Goal: Ask a question: Seek information or help from site administrators or community

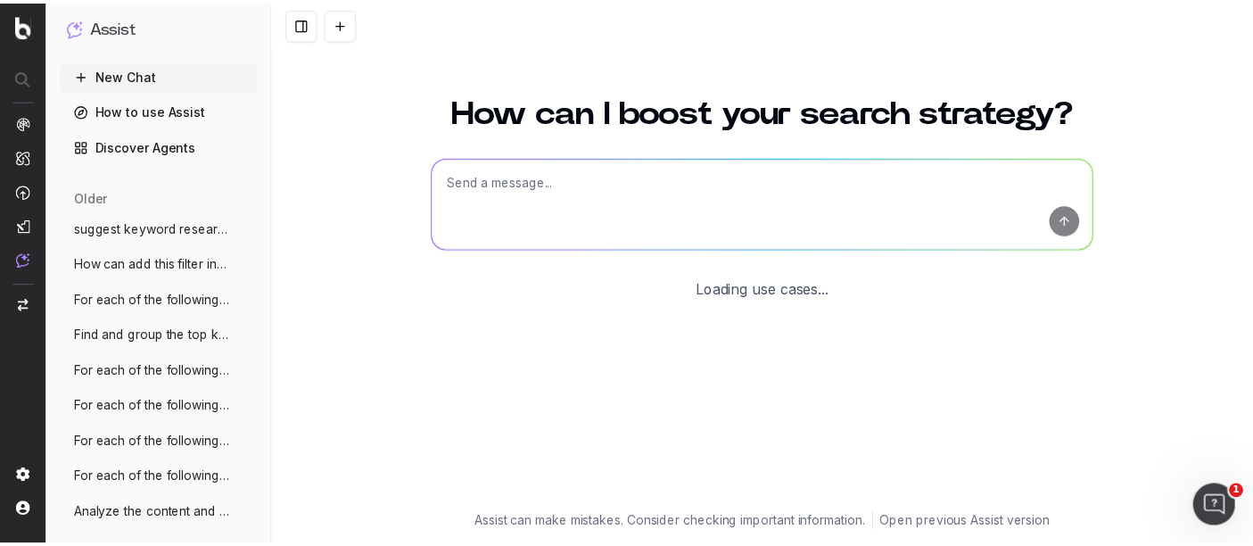
scroll to position [129, 0]
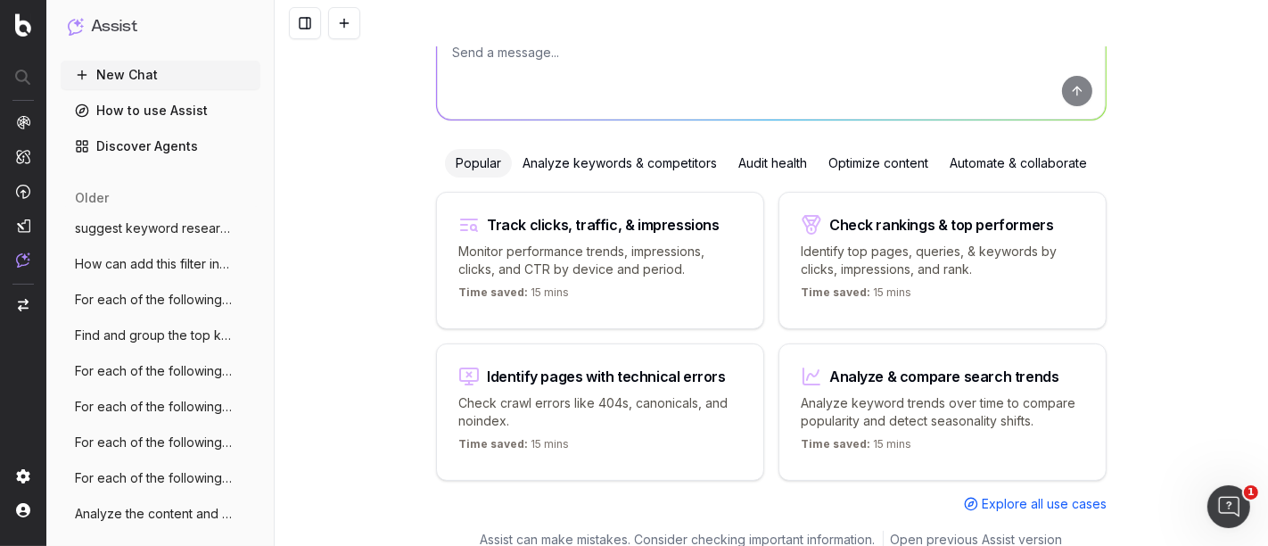
click at [1004, 499] on span "Explore all use cases" at bounding box center [1044, 504] width 125 height 18
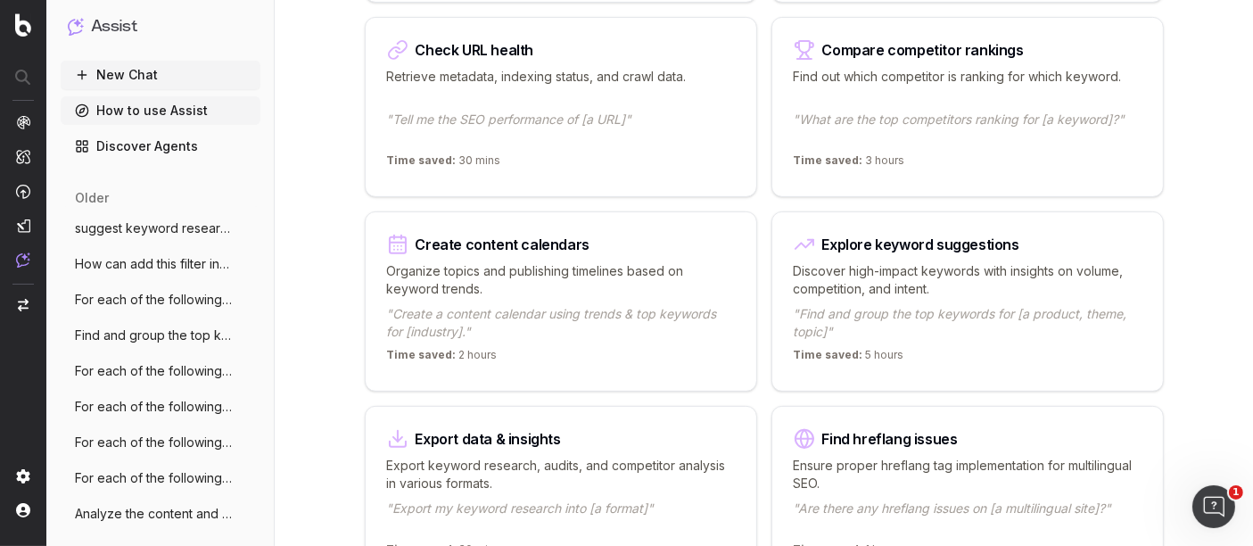
scroll to position [641, 0]
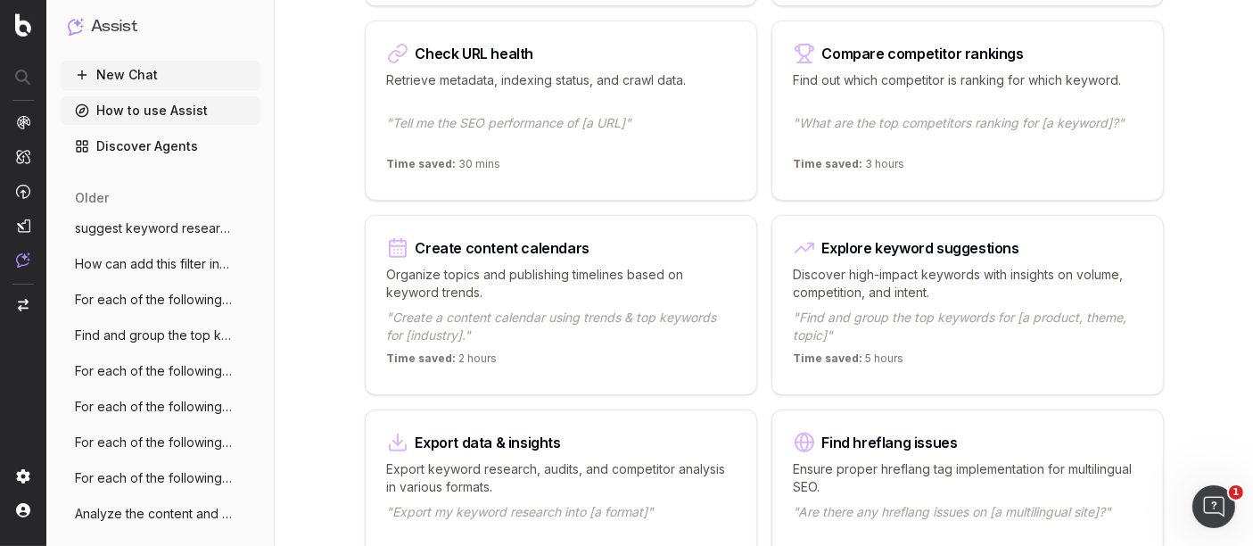
click at [952, 71] on p "Find out which competitor is ranking for which keyword." at bounding box center [968, 89] width 348 height 36
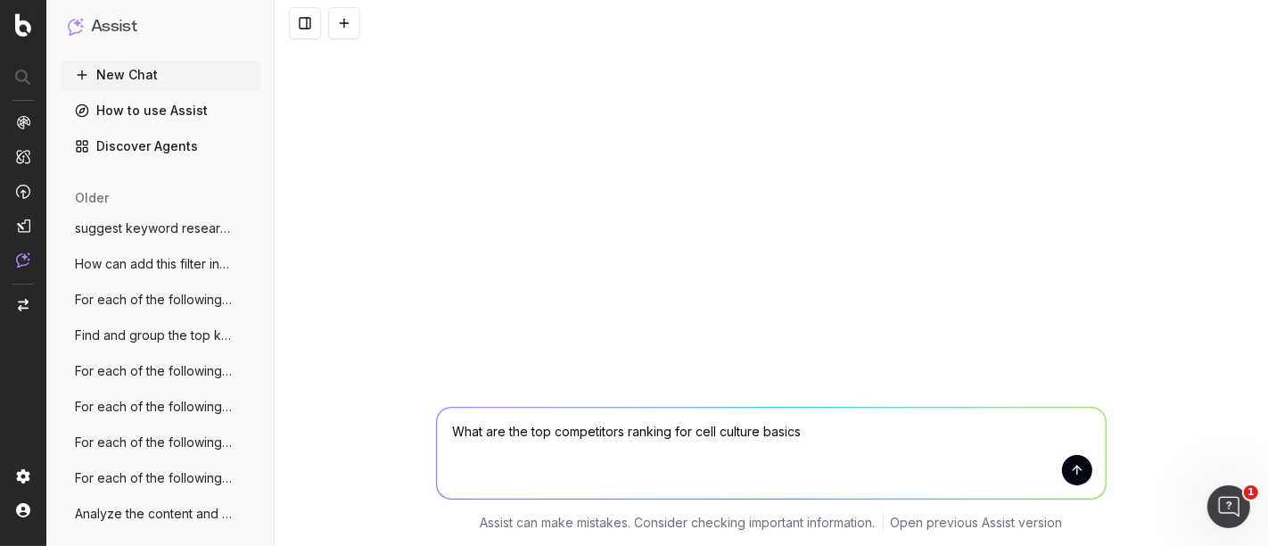
click at [690, 434] on textarea "What are the top competitors ranking for cell culture basics" at bounding box center [771, 453] width 669 height 91
click at [696, 433] on textarea "What are the top competitors ranking for cell culture basics" at bounding box center [771, 453] width 669 height 91
click at [874, 442] on textarea "What are the top competitors ranking for keyword "cell culture basics" at bounding box center [771, 453] width 669 height 91
type textarea "What are the top competitors ranking for keyword "cell culture basics""
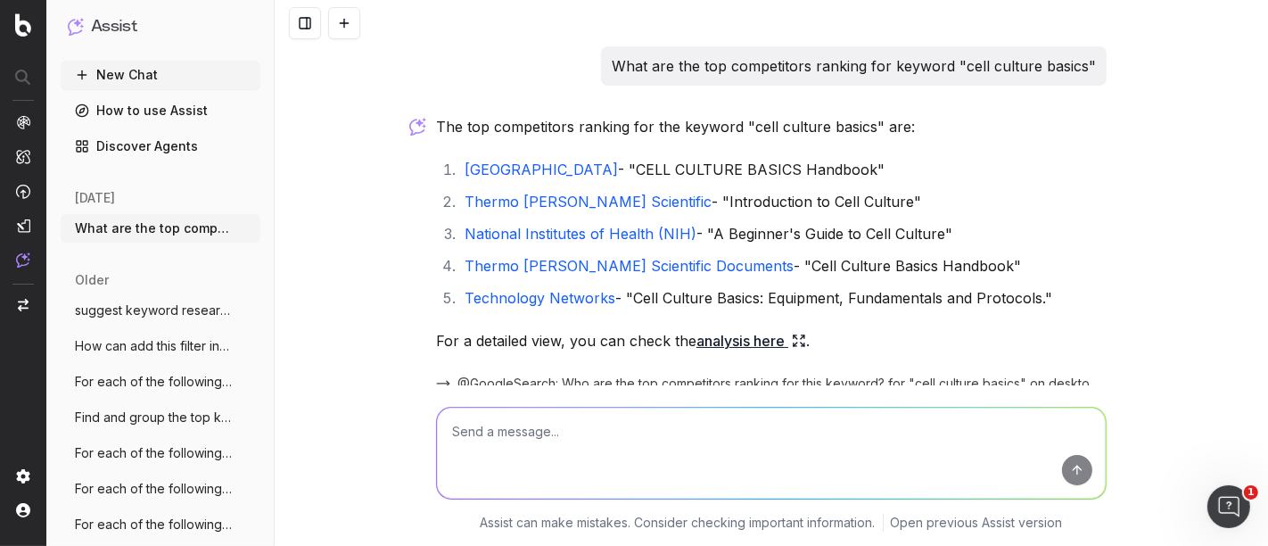
scroll to position [84, 0]
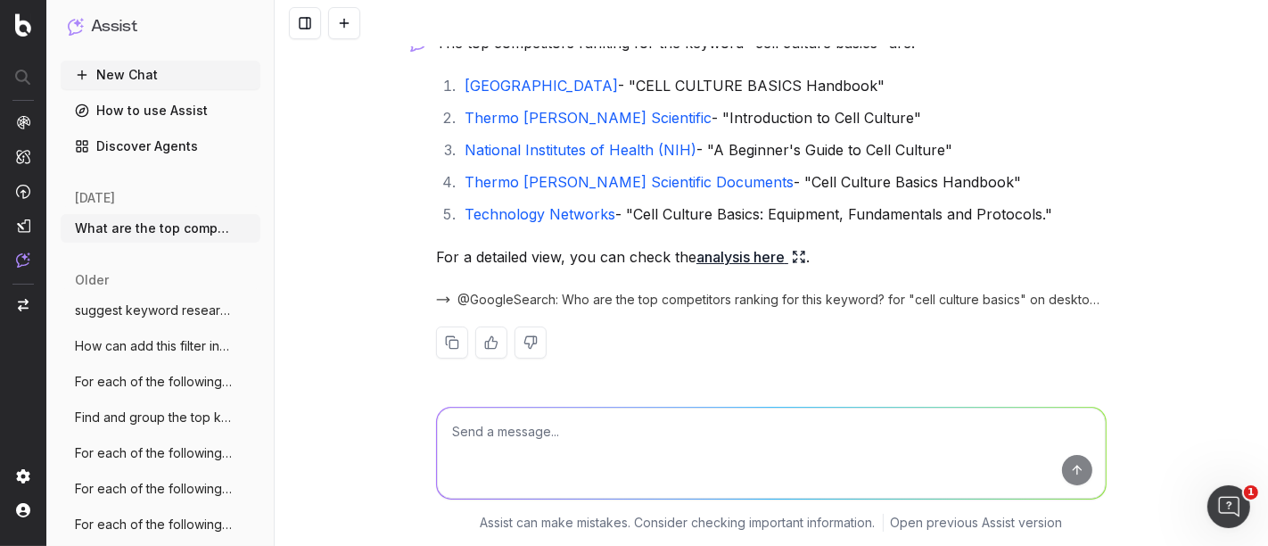
click at [550, 435] on textarea at bounding box center [771, 453] width 669 height 91
click at [170, 76] on button "New Chat" at bounding box center [161, 75] width 200 height 29
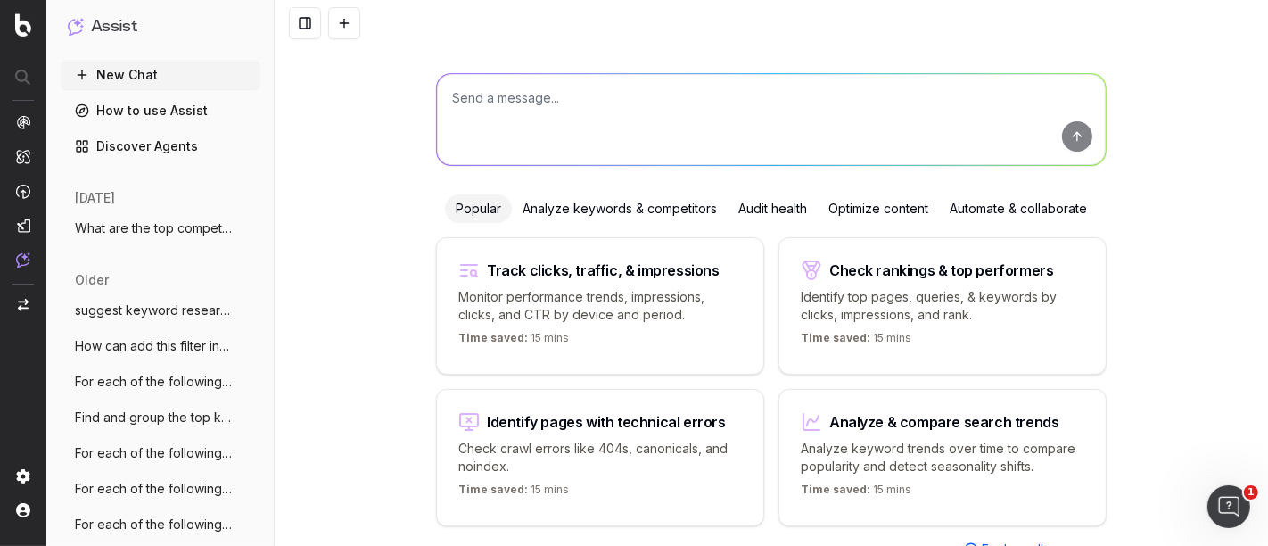
click at [611, 123] on textarea at bounding box center [771, 119] width 669 height 91
drag, startPoint x: 558, startPoint y: 98, endPoint x: 534, endPoint y: 105, distance: 25.1
click at [534, 105] on textarea "how to use PAA botify agent" at bounding box center [771, 119] width 669 height 91
click at [604, 90] on textarea "how to use PAA botify agent" at bounding box center [771, 119] width 669 height 91
click at [624, 96] on textarea "how to use PAA botify agent" at bounding box center [771, 119] width 669 height 91
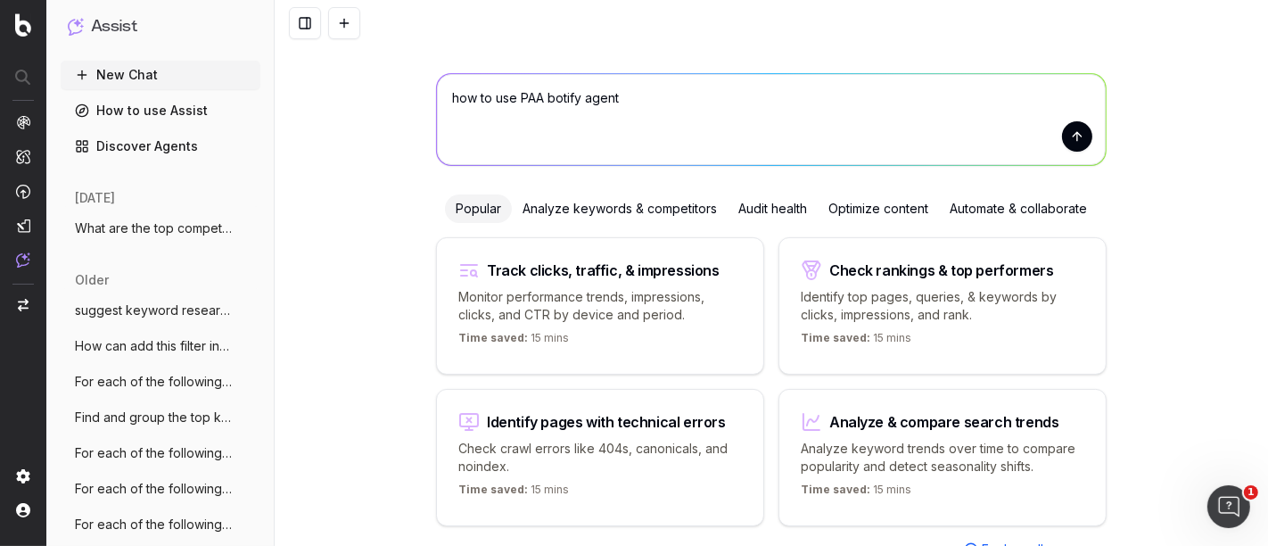
click at [512, 97] on textarea "how to use PAA botify agent" at bounding box center [771, 119] width 669 height 91
click at [538, 91] on textarea "how to use PAA botify agent" at bounding box center [771, 119] width 669 height 91
click at [606, 103] on textarea "how to use botify agent" at bounding box center [771, 119] width 669 height 91
click at [609, 91] on textarea "how to use botify agent for PAA"" at bounding box center [771, 119] width 669 height 91
click at [647, 87] on textarea "how to use botify agent for "PAA"" at bounding box center [771, 119] width 669 height 91
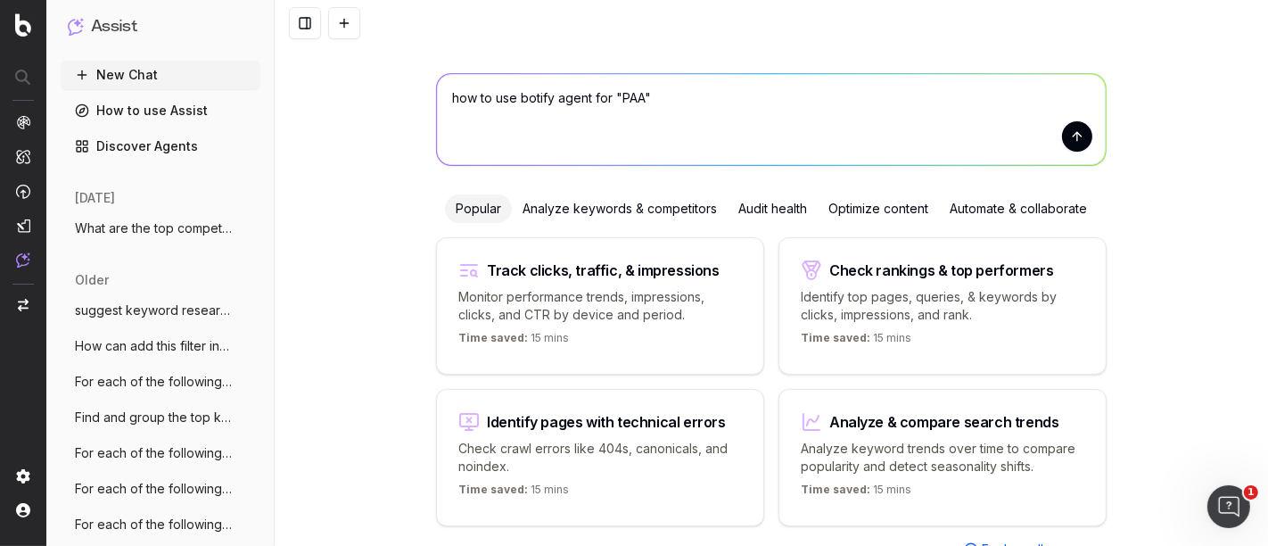
type textarea "how to use botify agent for "PAA"?"
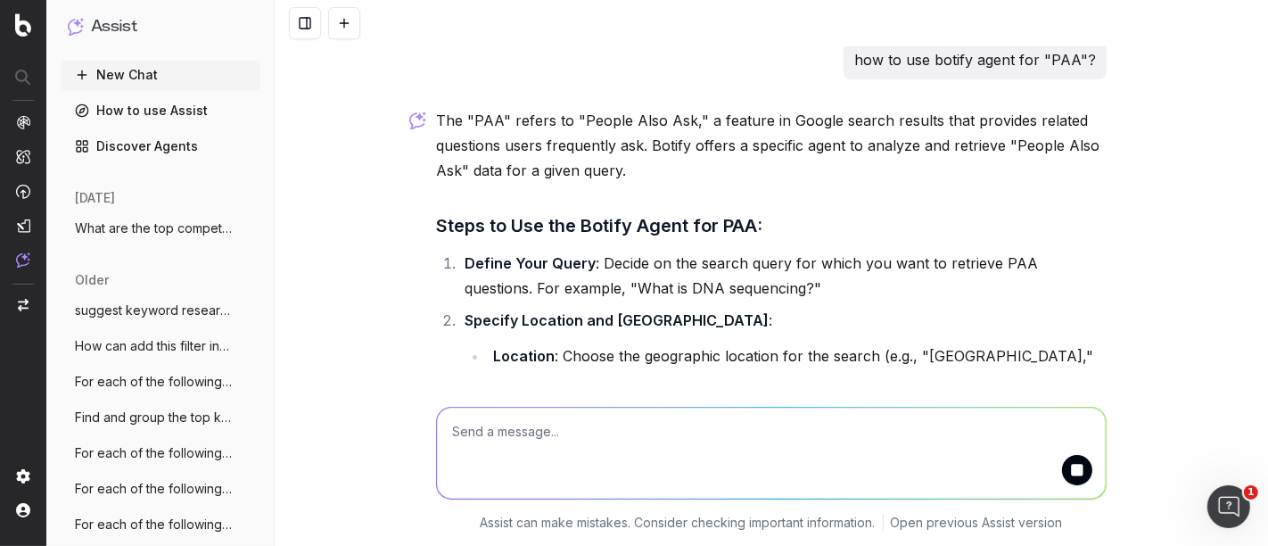
scroll to position [13, 0]
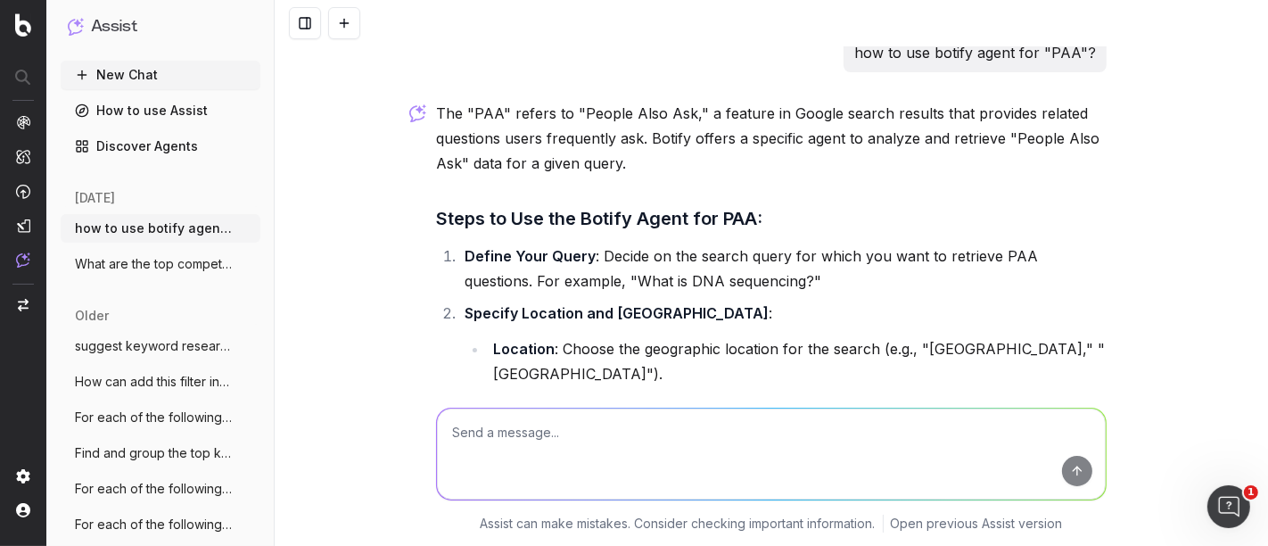
click at [741, 241] on div "The "PAA" refers to "People Also Ask," a feature in Google search results that …" at bounding box center [771, 449] width 671 height 696
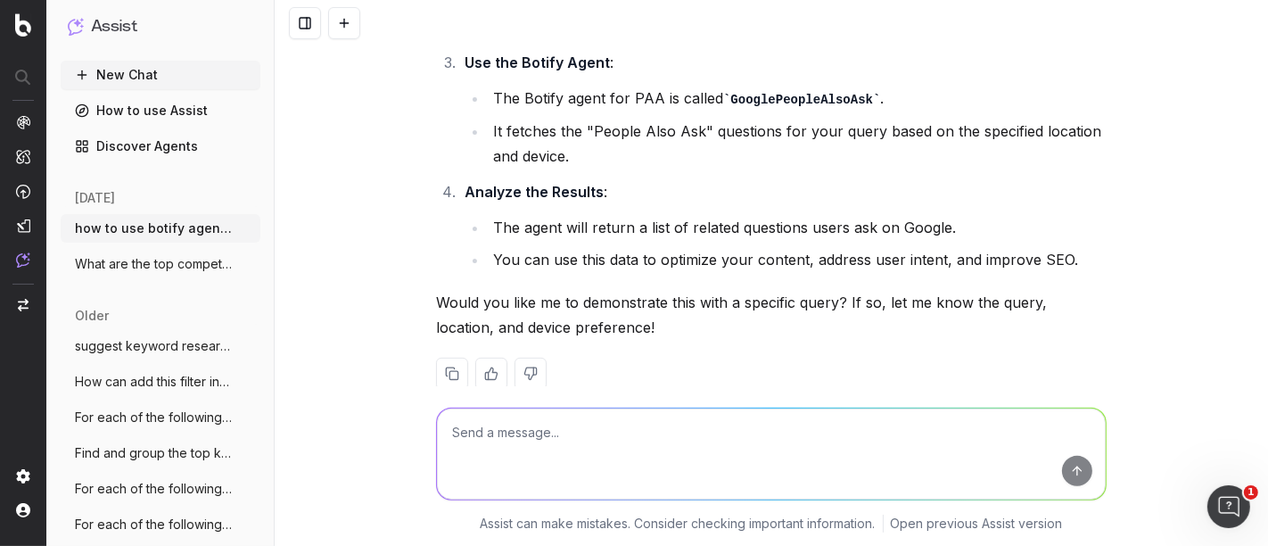
scroll to position [398, 0]
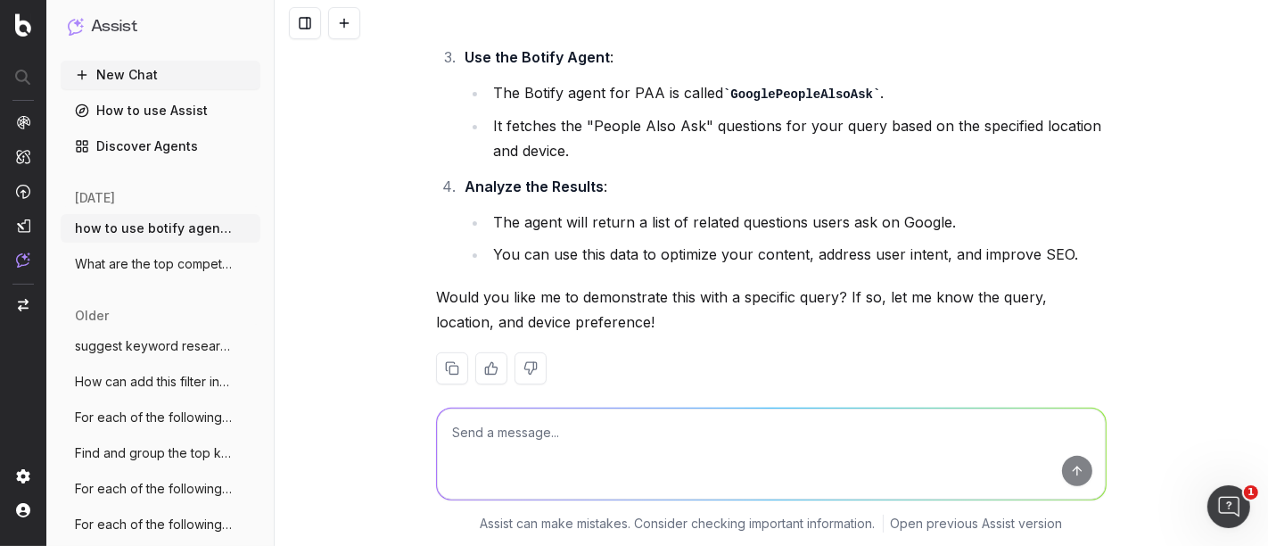
click at [630, 426] on textarea at bounding box center [771, 453] width 669 height 91
click at [716, 417] on textarea "I have got the data from SEMrush more then" at bounding box center [771, 453] width 669 height 91
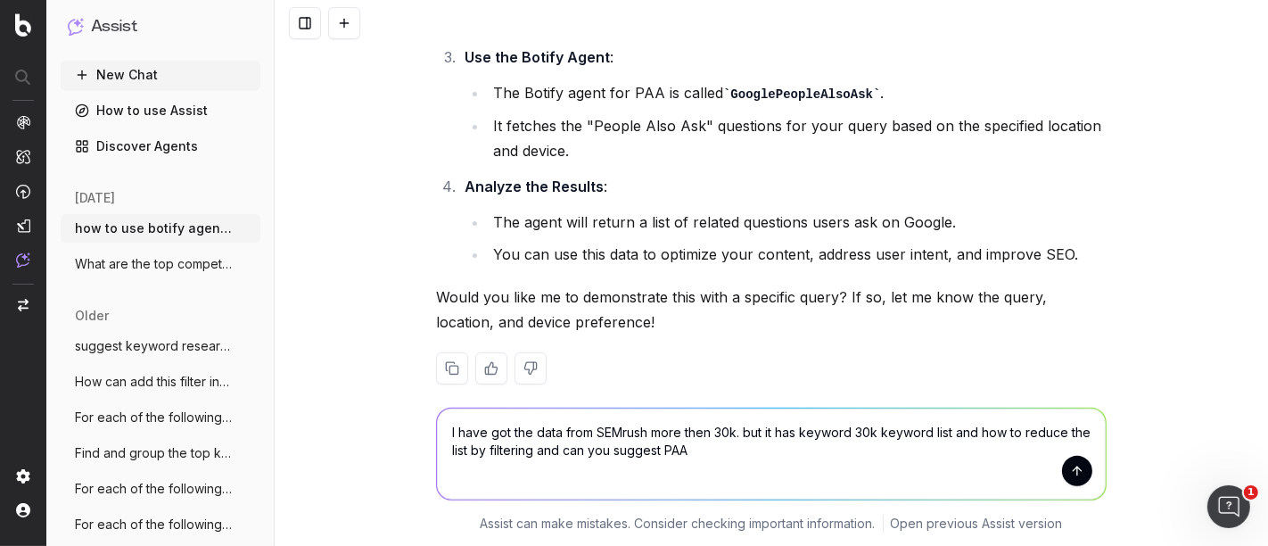
type textarea "I have got the data from SEMrush more then 30k. but it has keyword 30k keyword …"
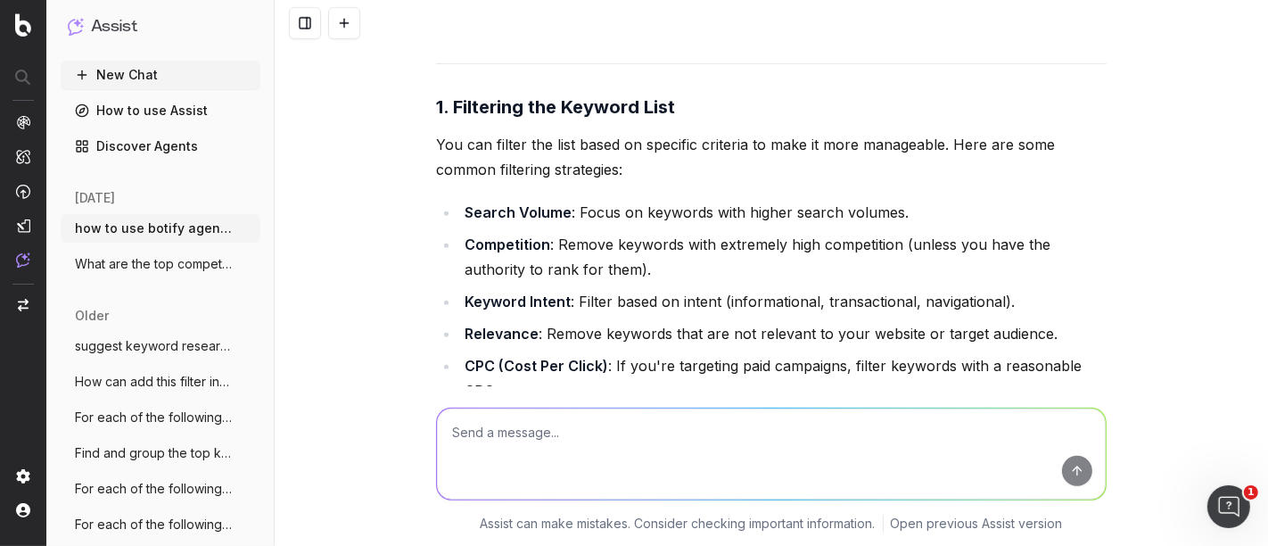
scroll to position [888, 0]
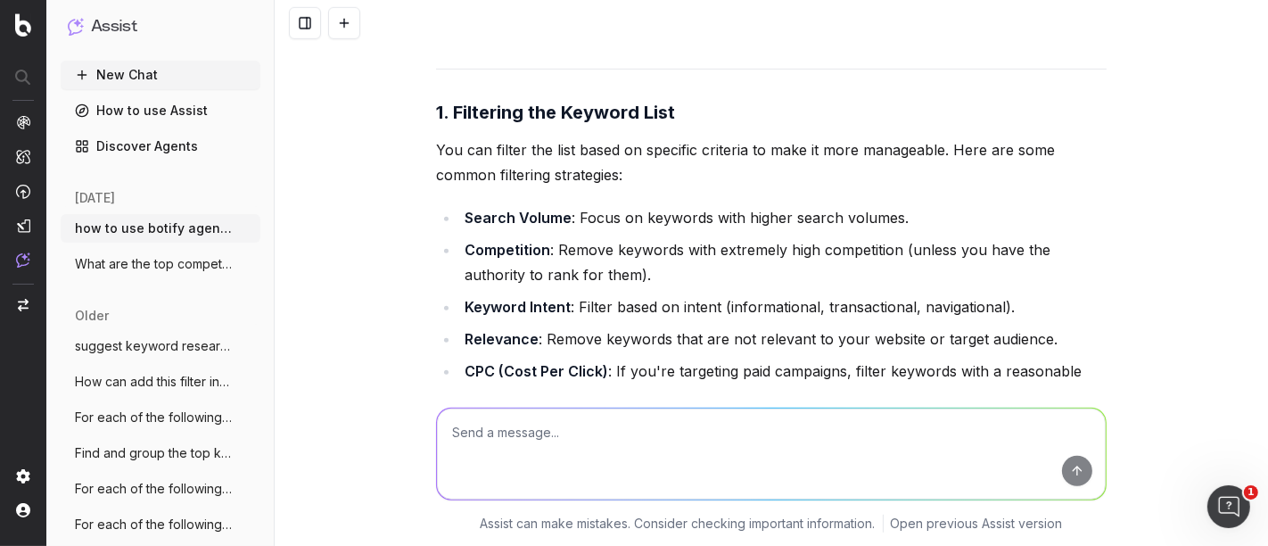
click at [711, 444] on textarea at bounding box center [771, 453] width 669 height 91
click at [823, 358] on li "CPC (Cost Per Click) : If you're targeting paid campaigns, filter keywords with…" at bounding box center [782, 383] width 647 height 50
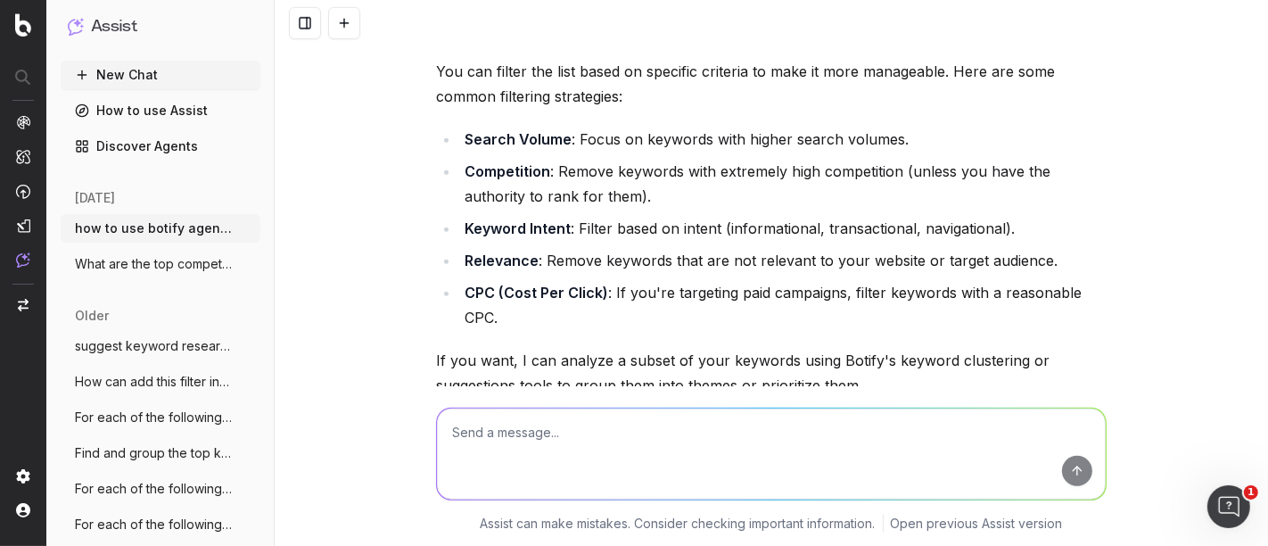
scroll to position [1007, 0]
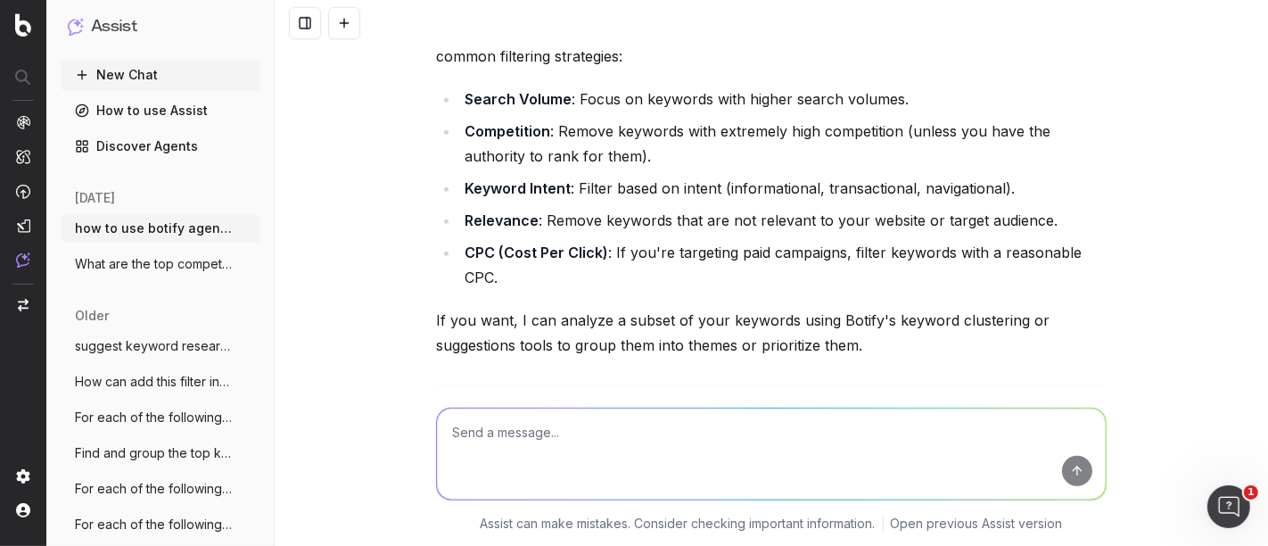
click at [660, 430] on textarea at bounding box center [771, 453] width 669 height 91
type textarea "yes"
click at [768, 254] on li "CPC (Cost Per Click) : If you're targeting paid campaigns, filter keywords with…" at bounding box center [782, 265] width 647 height 50
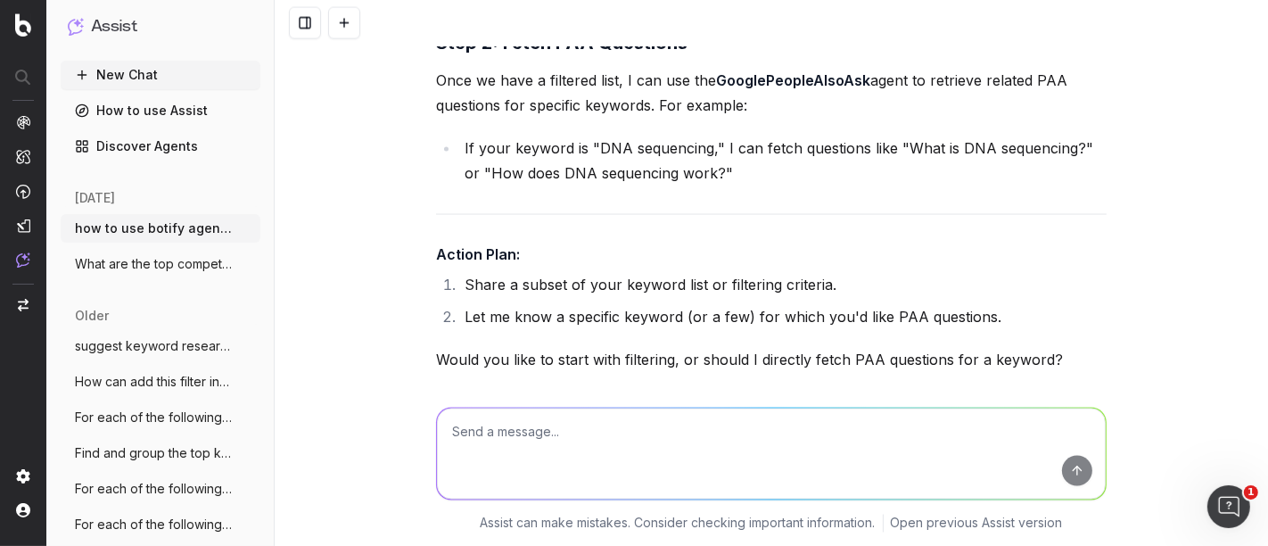
scroll to position [2509, 0]
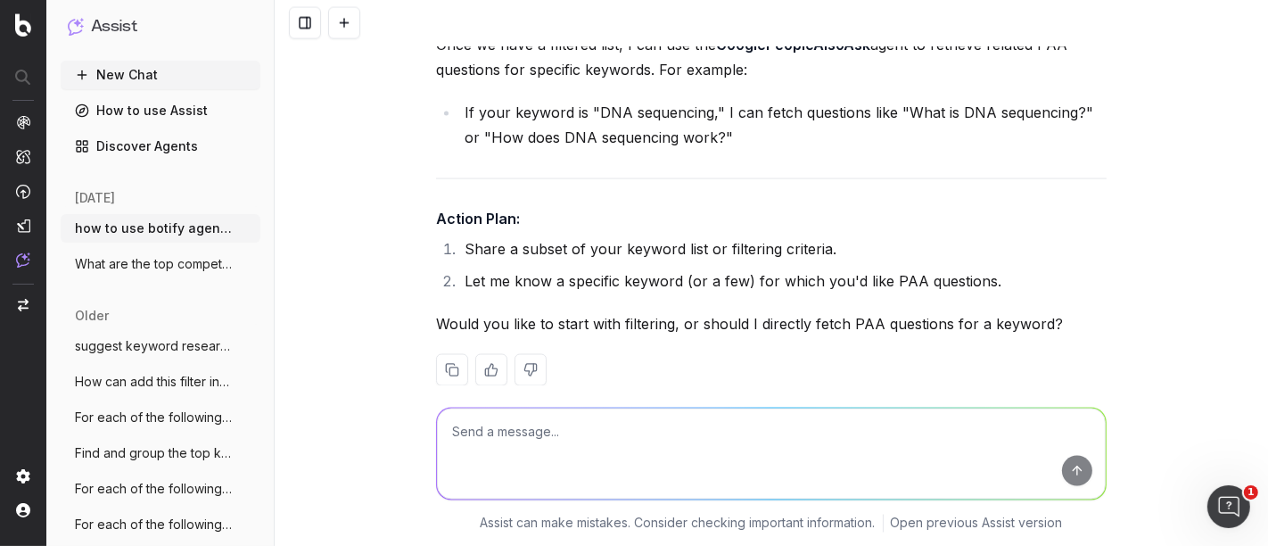
click at [479, 422] on textarea at bounding box center [771, 453] width 669 height 91
type textarea "yes"
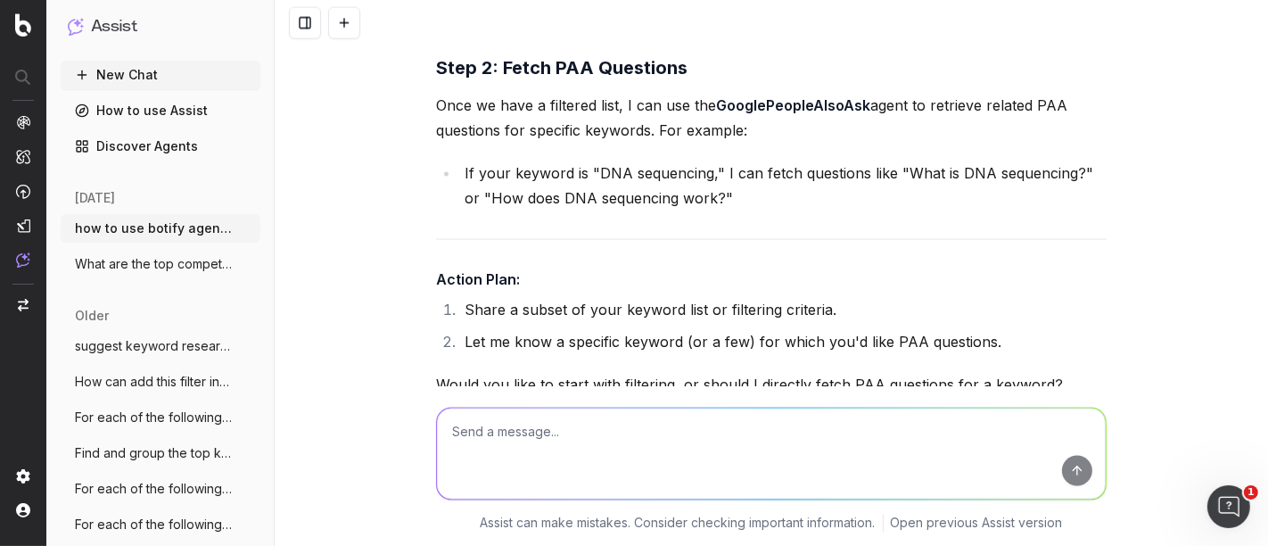
click at [613, 297] on li "Share a subset of your keyword list or filtering criteria." at bounding box center [782, 309] width 647 height 25
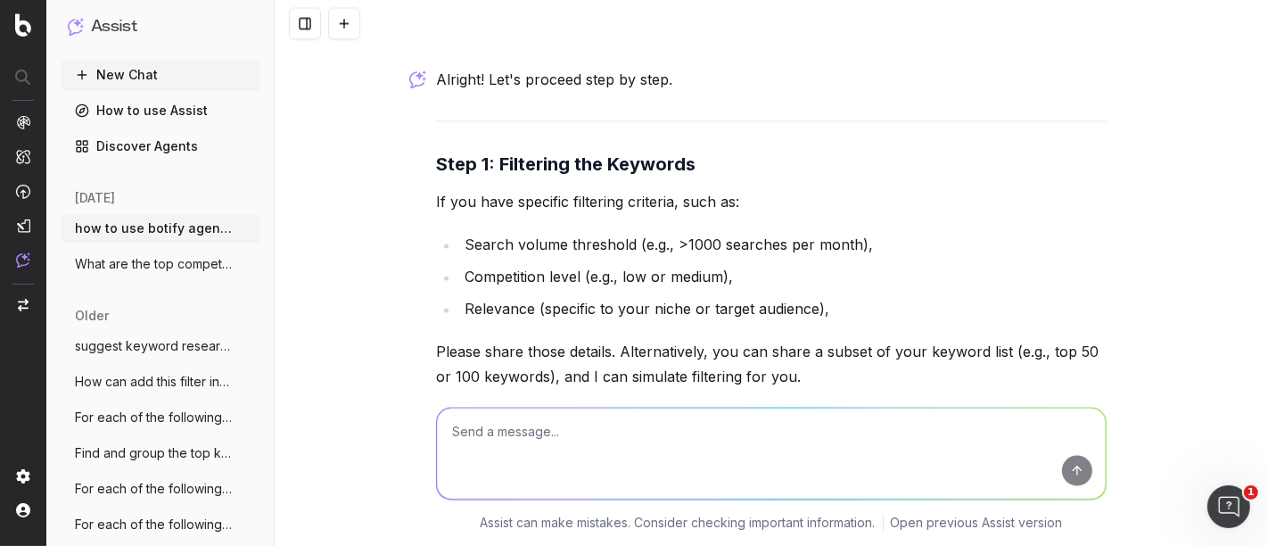
scroll to position [2964, 0]
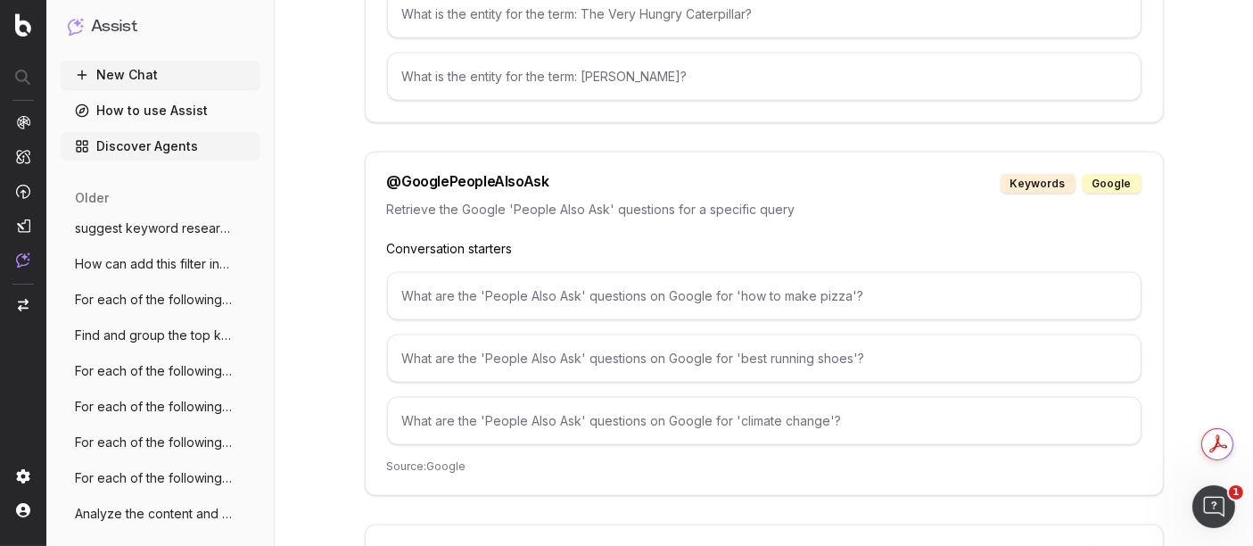
scroll to position [2339, 0]
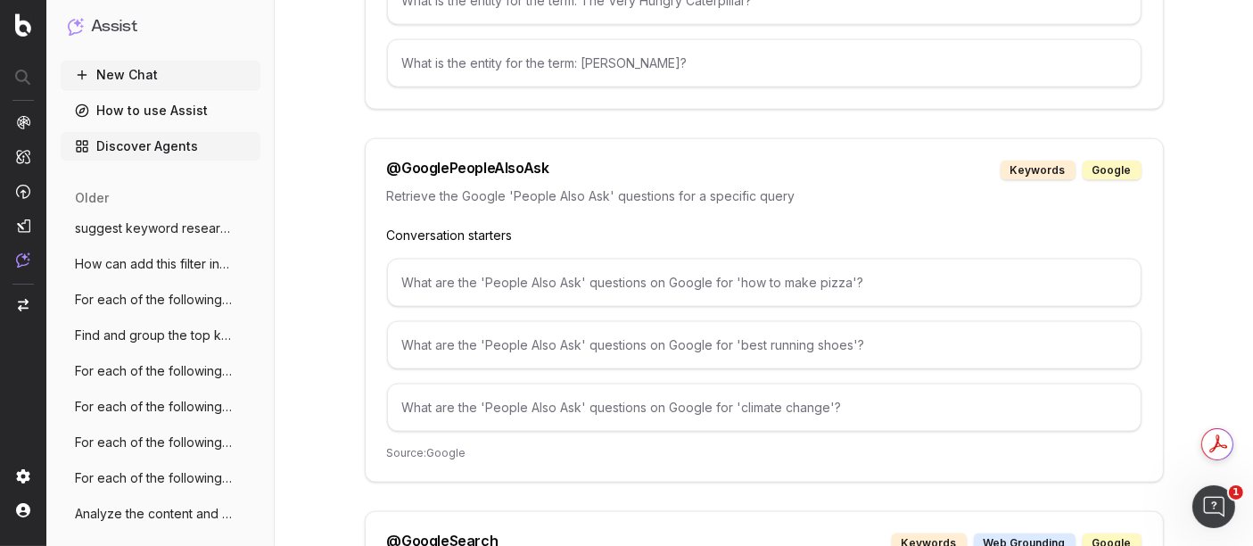
click at [751, 272] on div "What are the 'People Also Ask' questions on Google for 'how to make pizza'?" at bounding box center [764, 283] width 754 height 48
click at [741, 270] on div "What are the 'People Also Ask' questions on Google for 'how to make pizza'?" at bounding box center [764, 283] width 754 height 48
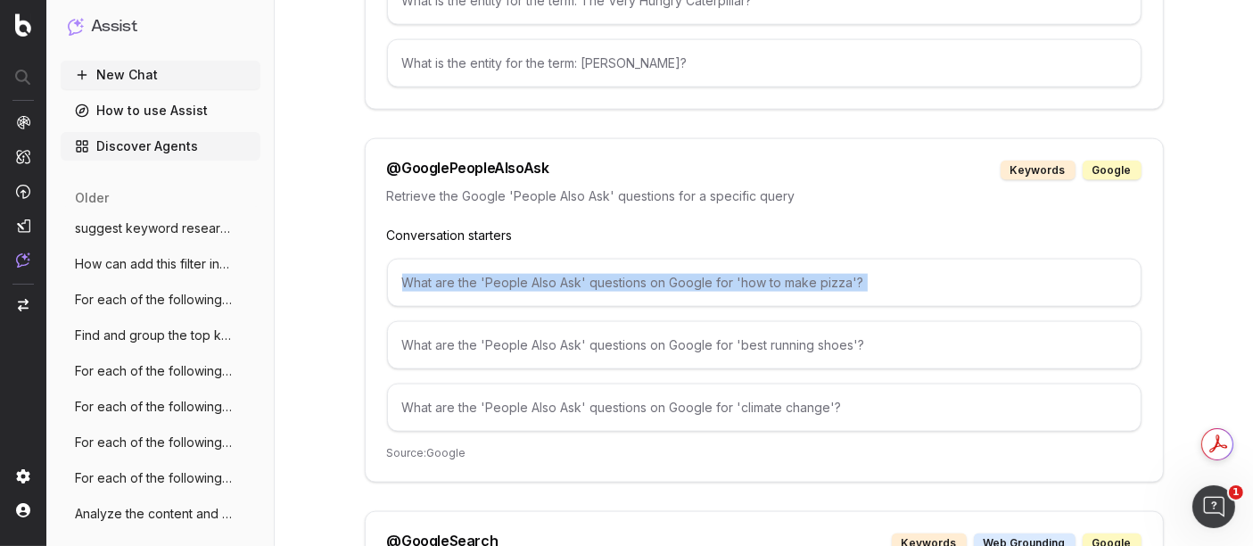
click at [741, 270] on div "What are the 'People Also Ask' questions on Google for 'how to make pizza'?" at bounding box center [764, 283] width 754 height 48
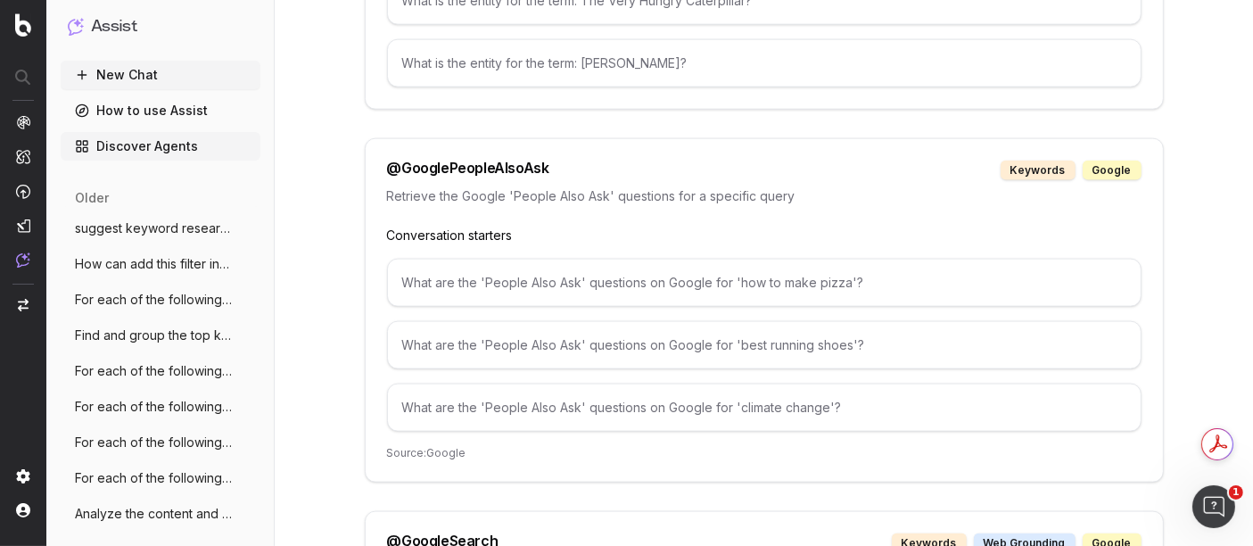
click at [510, 390] on div "What are the 'People Also Ask' questions on Google for 'climate change'?" at bounding box center [764, 407] width 754 height 48
click at [787, 259] on div "What are the 'People Also Ask' questions on Google for 'how to make pizza'?" at bounding box center [764, 283] width 754 height 48
click at [775, 264] on div "What are the 'People Also Ask' questions on Google for 'how to make pizza'?" at bounding box center [764, 283] width 754 height 48
click at [1043, 161] on div "keywords" at bounding box center [1038, 171] width 75 height 20
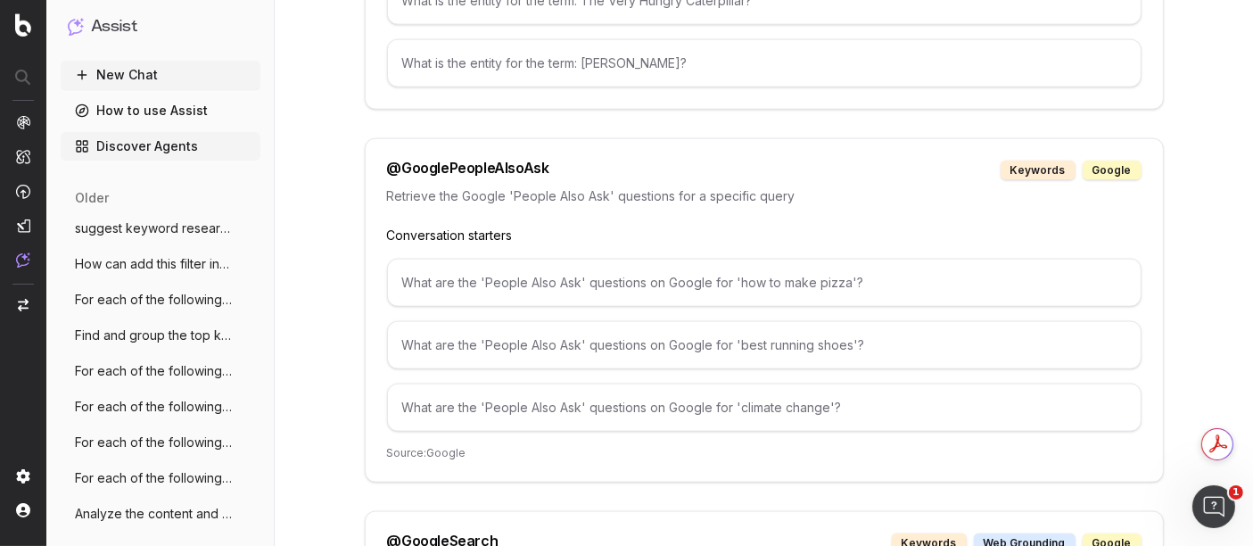
click at [1121, 161] on div "google" at bounding box center [1112, 171] width 59 height 20
click at [767, 259] on div "What are the 'People Also Ask' questions on Google for 'how to make pizza'?" at bounding box center [764, 283] width 754 height 48
click at [740, 268] on div "What are the 'People Also Ask' questions on Google for 'how to make pizza'?" at bounding box center [764, 283] width 754 height 48
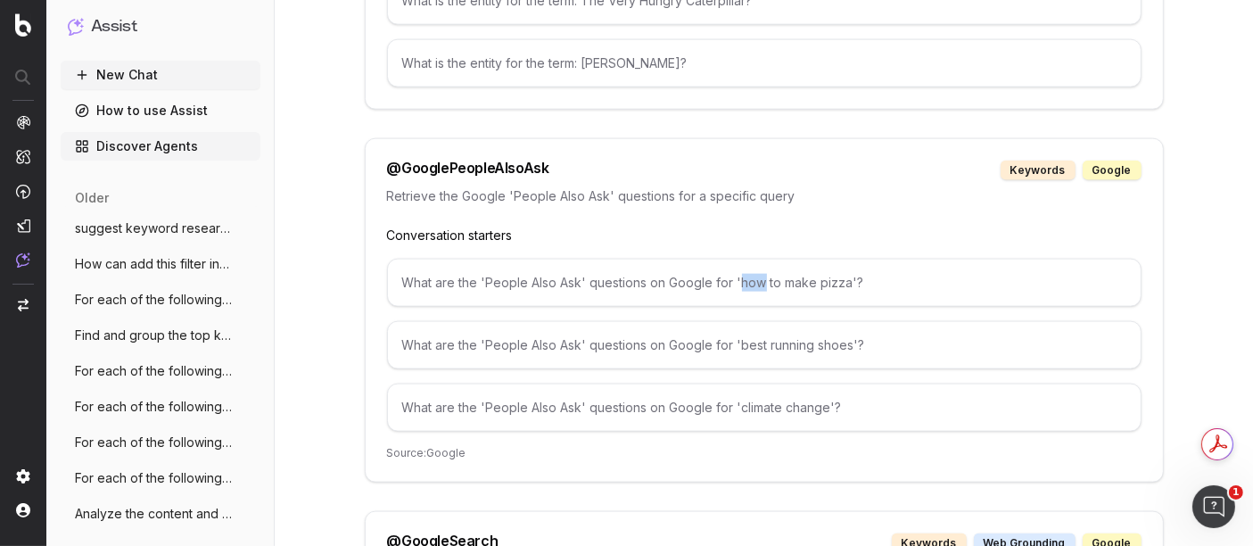
click at [740, 268] on div "What are the 'People Also Ask' questions on Google for 'how to make pizza'?" at bounding box center [764, 283] width 754 height 48
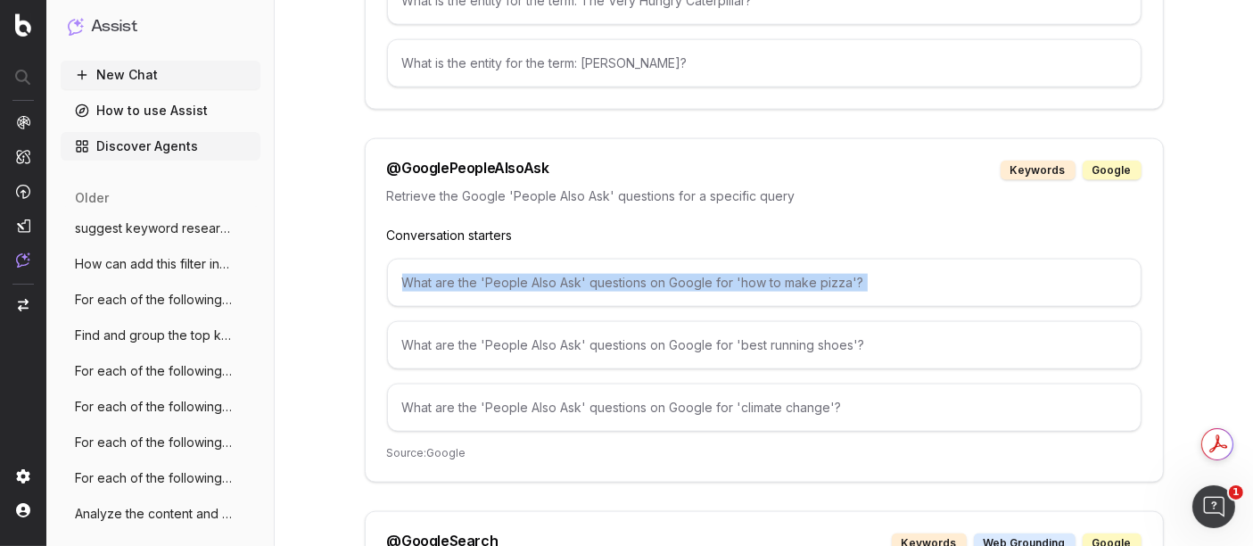
click at [740, 268] on div "What are the 'People Also Ask' questions on Google for 'how to make pizza'?" at bounding box center [764, 283] width 754 height 48
click at [639, 284] on div "What are the 'People Also Ask' questions on Google for 'how to make pizza'?" at bounding box center [764, 283] width 754 height 48
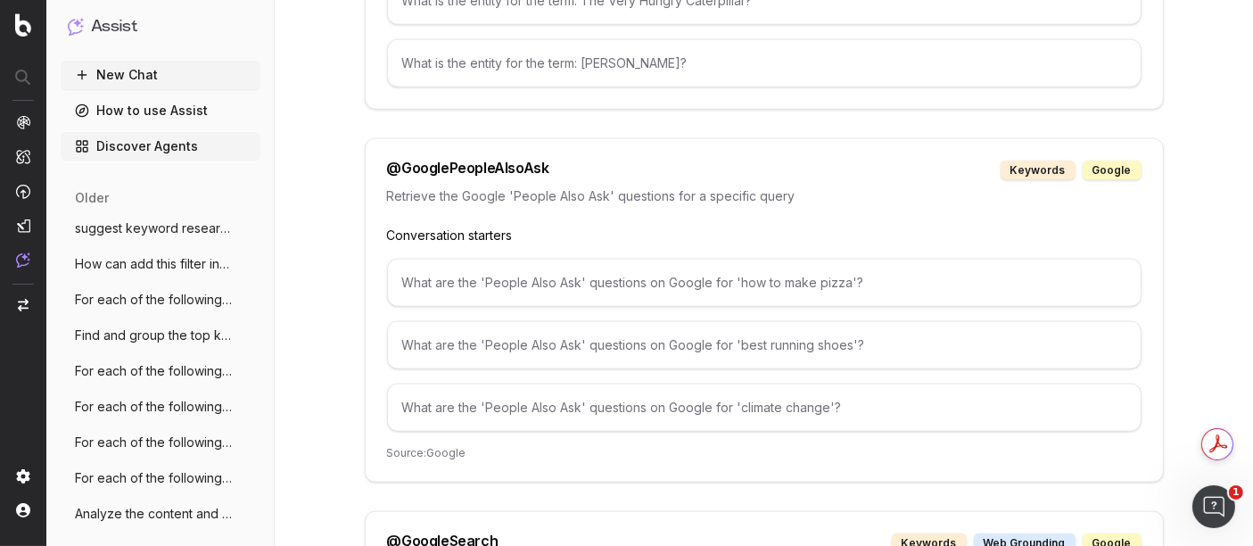
click at [517, 230] on div "@ GooglePeopleAlsoAsk keywords google Retrieve the Google 'People Also Ask' que…" at bounding box center [764, 310] width 799 height 344
click at [518, 170] on div "@ GooglePeopleAlsoAsk keywords google Retrieve the Google 'People Also Ask' que…" at bounding box center [764, 310] width 799 height 344
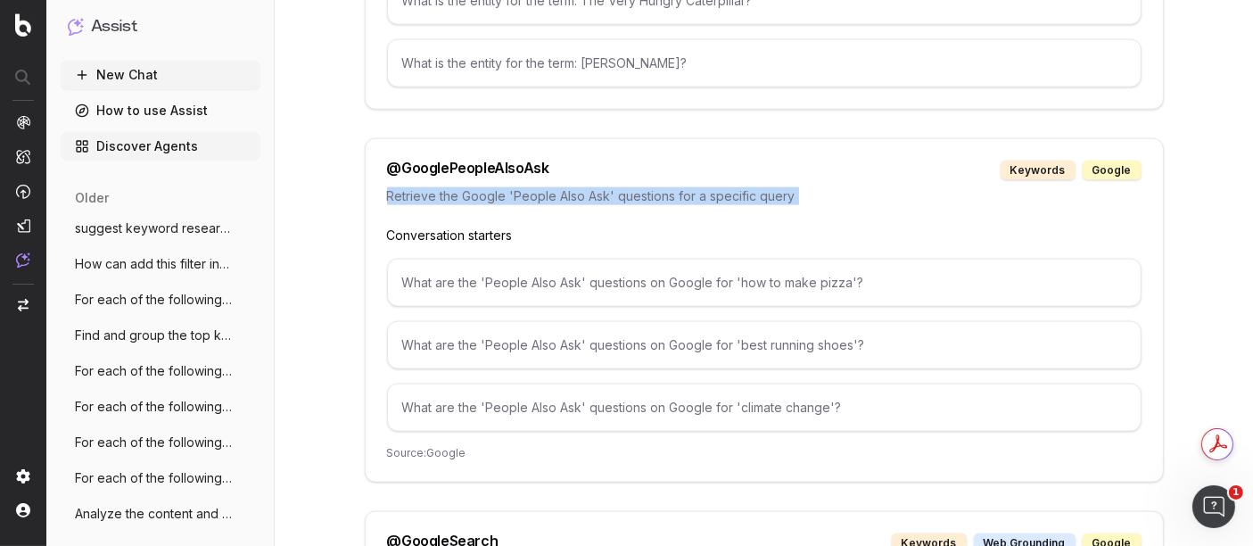
click at [518, 170] on div "@ GooglePeopleAlsoAsk keywords google Retrieve the Google 'People Also Ask' que…" at bounding box center [764, 310] width 799 height 344
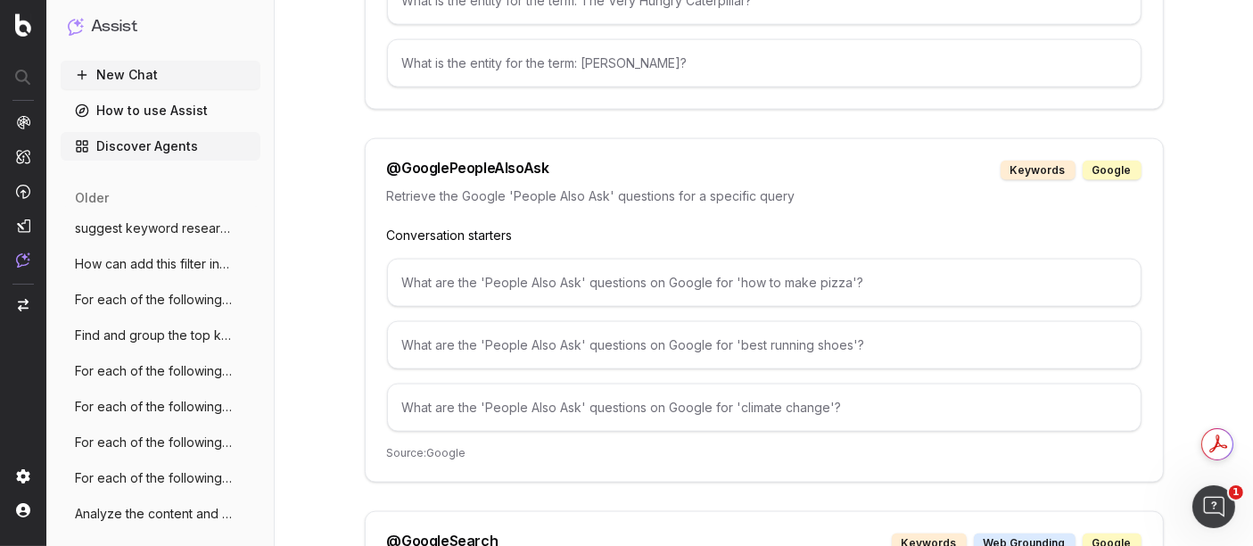
click at [458, 237] on div "@ GooglePeopleAlsoAsk keywords google Retrieve the Google 'People Also Ask' que…" at bounding box center [764, 310] width 799 height 344
click at [441, 424] on div "@ GooglePeopleAlsoAsk keywords google Retrieve the Google 'People Also Ask' que…" at bounding box center [764, 310] width 799 height 344
click at [504, 388] on div "What are the 'People Also Ask' questions on Google for 'climate change'?" at bounding box center [764, 407] width 754 height 48
click at [645, 339] on div "What are the 'People Also Ask' questions on Google for 'best running shoes'?" at bounding box center [764, 345] width 754 height 48
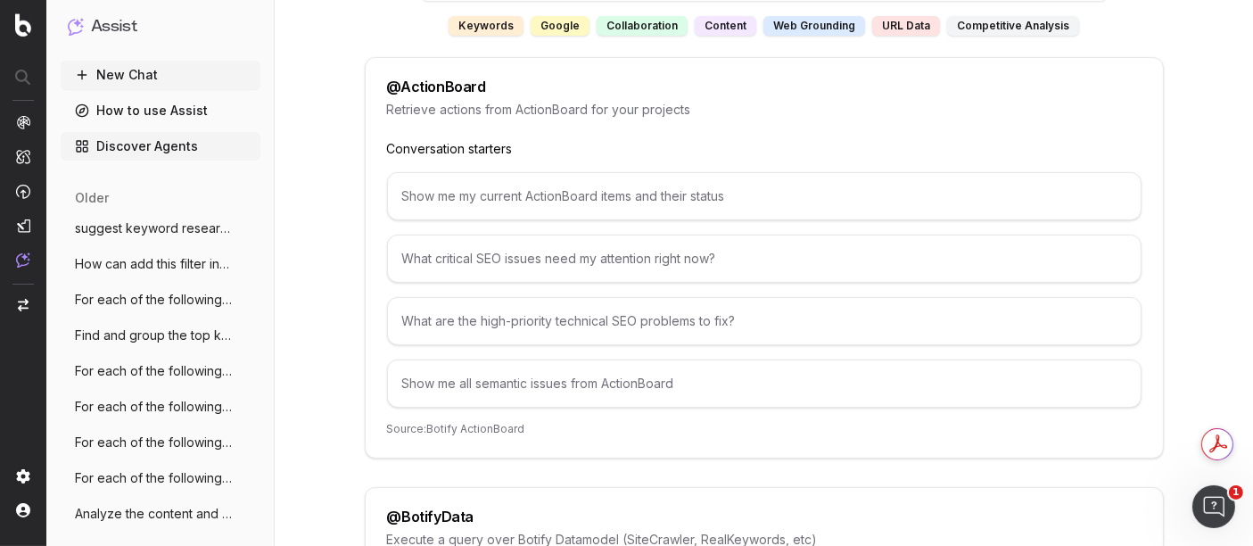
scroll to position [0, 0]
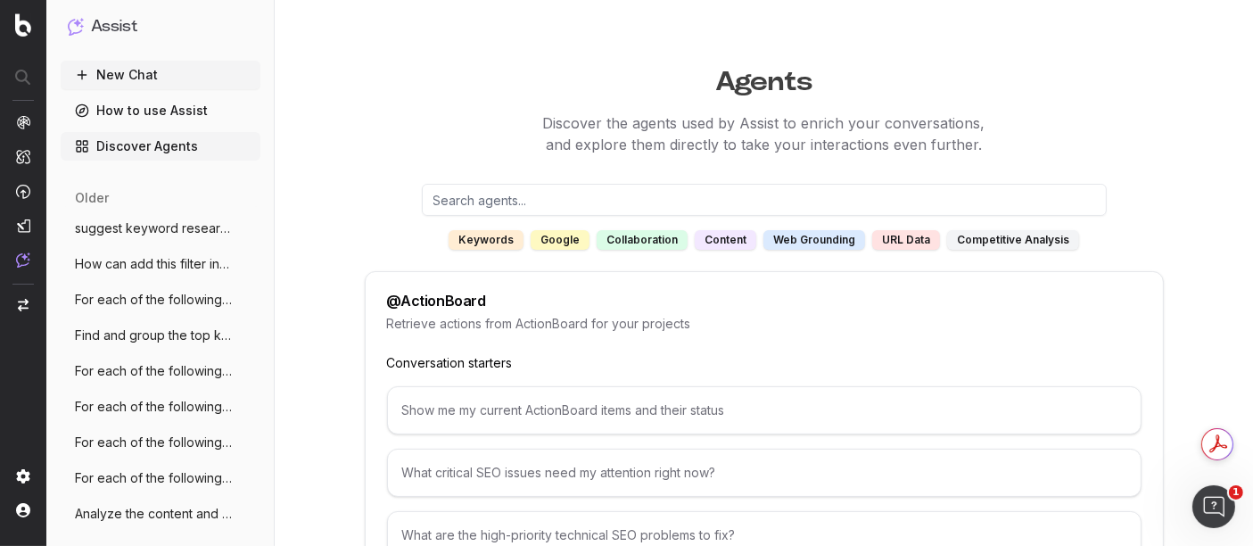
click at [563, 240] on div "google" at bounding box center [560, 240] width 59 height 20
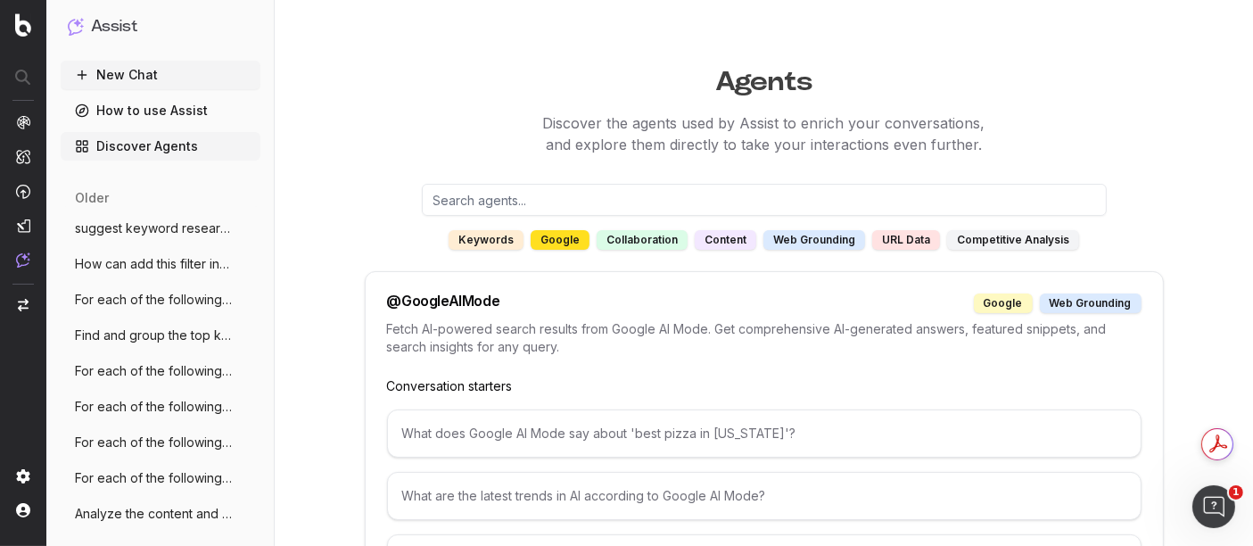
click at [563, 235] on div "google" at bounding box center [560, 240] width 59 height 20
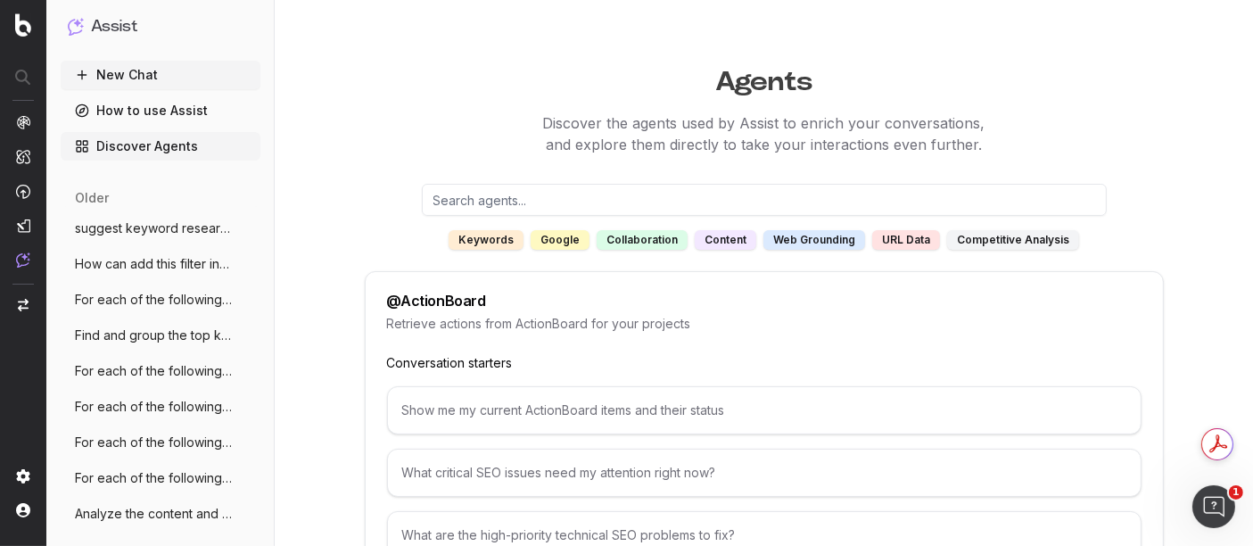
click at [482, 236] on div "keywords" at bounding box center [486, 240] width 75 height 20
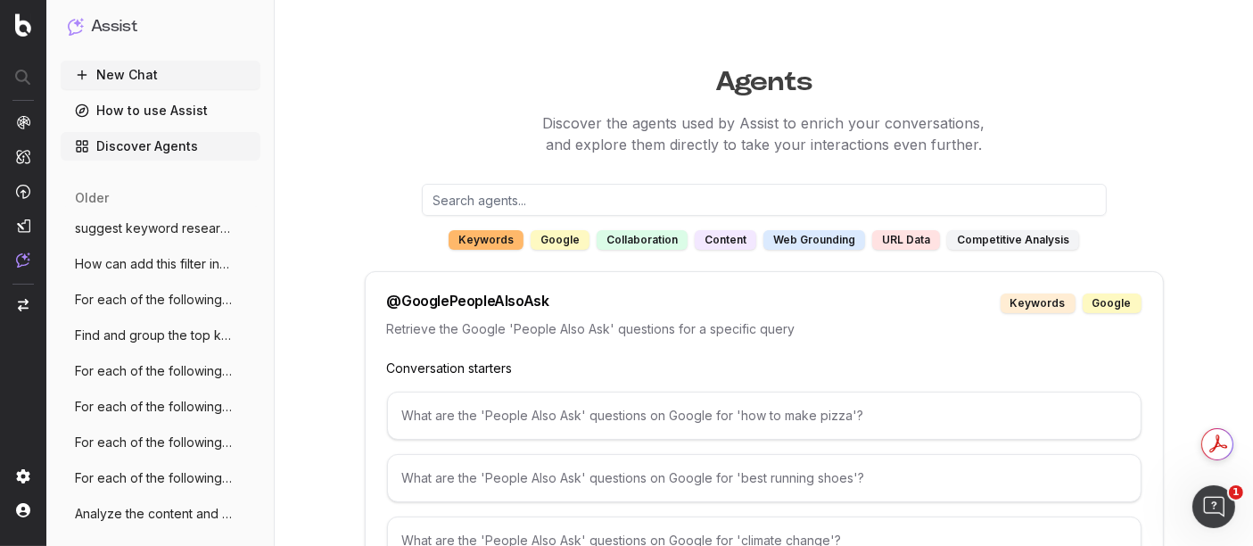
click at [638, 200] on input "text" at bounding box center [764, 200] width 685 height 32
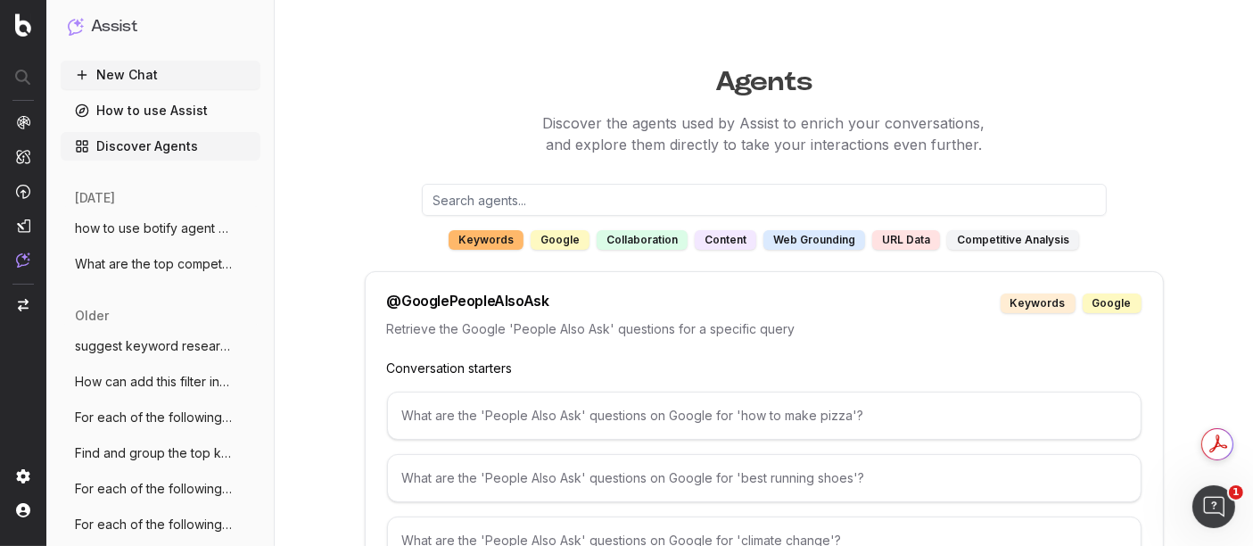
click at [512, 408] on div "What are the 'People Also Ask' questions on Google for 'how to make pizza'?" at bounding box center [764, 415] width 754 height 48
click at [526, 411] on div "What are the 'People Also Ask' questions on Google for 'how to make pizza'?" at bounding box center [764, 415] width 754 height 48
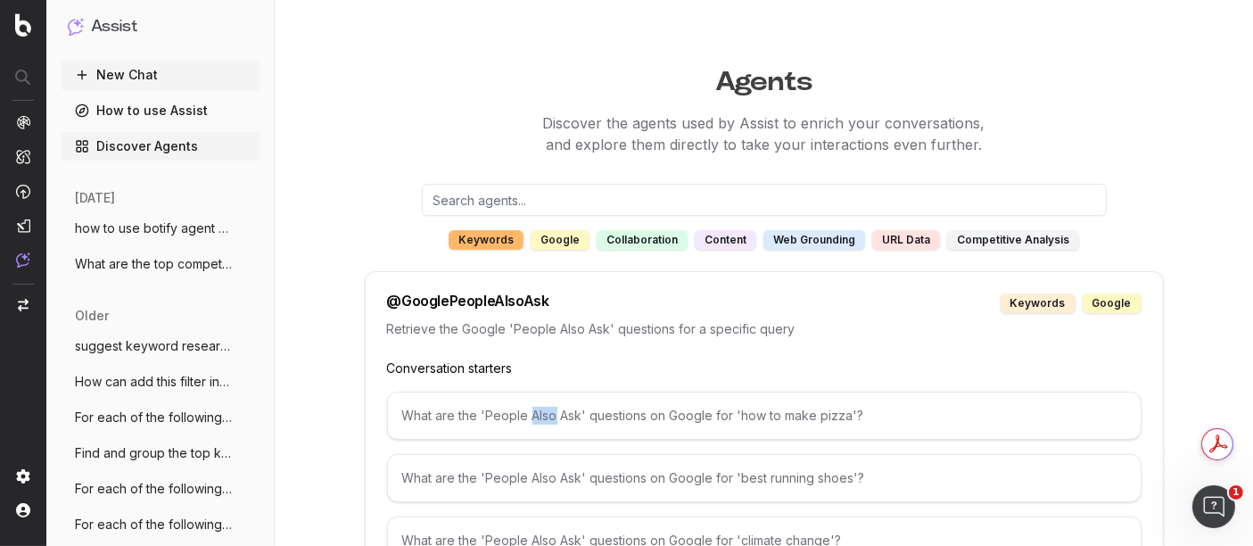
click at [526, 411] on div "What are the 'People Also Ask' questions on Google for 'how to make pizza'?" at bounding box center [764, 415] width 754 height 48
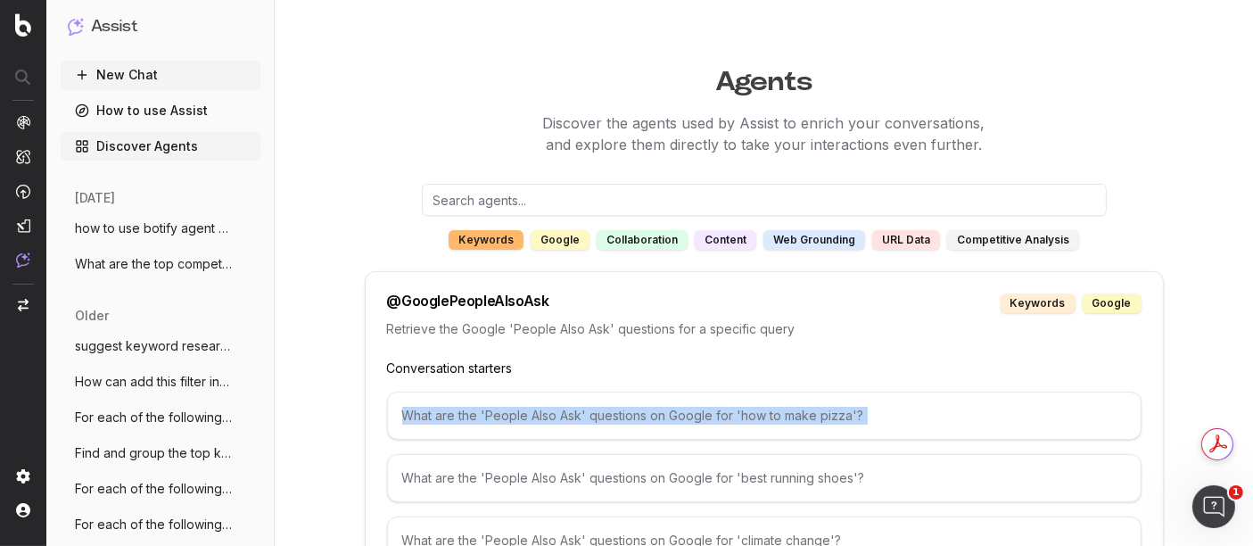
click at [526, 411] on div "What are the 'People Also Ask' questions on Google for 'how to make pizza'?" at bounding box center [764, 415] width 754 height 48
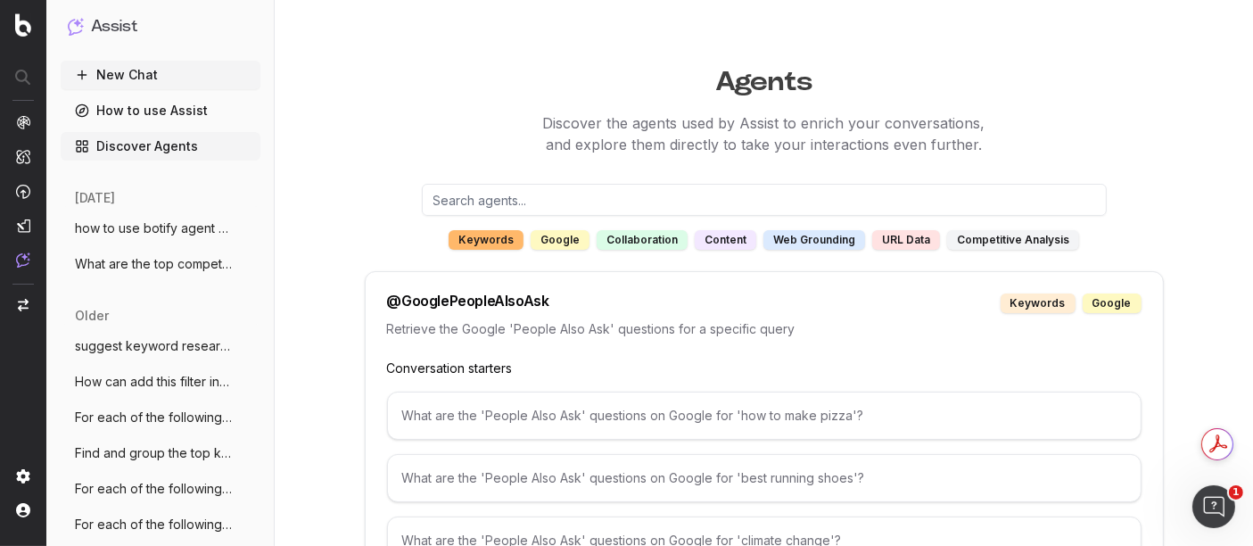
click at [526, 411] on div "What are the 'People Also Ask' questions on Google for 'how to make pizza'?" at bounding box center [764, 415] width 754 height 48
drag, startPoint x: 577, startPoint y: 284, endPoint x: 369, endPoint y: 306, distance: 209.0
click at [369, 306] on div "@ GooglePeopleAlsoAsk keywords google Retrieve the Google 'People Also Ask' que…" at bounding box center [764, 443] width 799 height 344
copy div "@ GooglePeopleAlsoAsk"
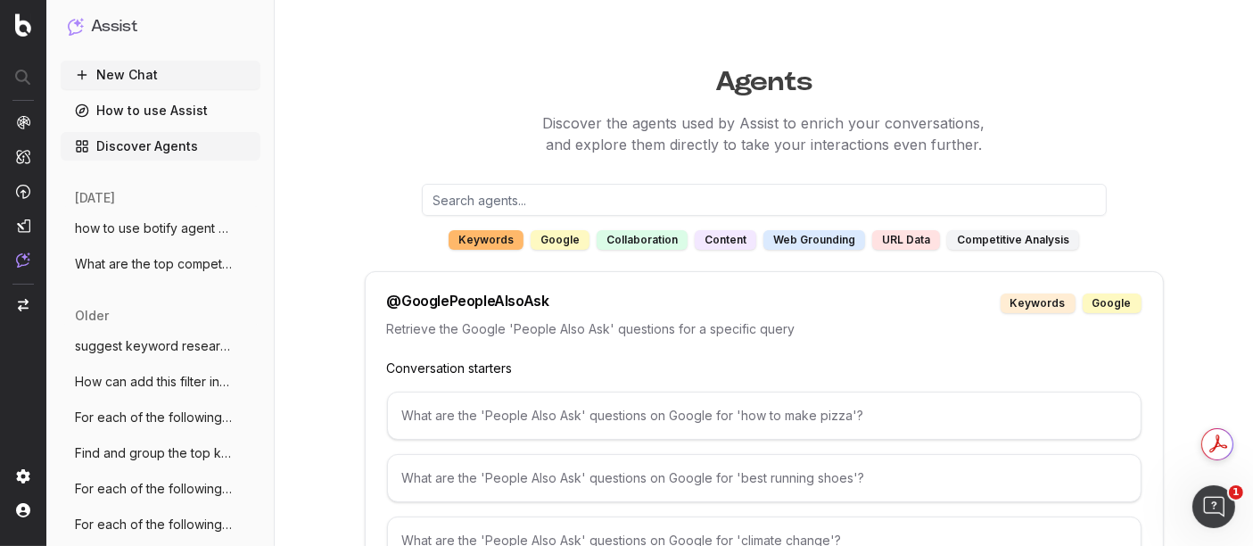
click at [485, 205] on input "text" at bounding box center [764, 200] width 685 height 32
paste input "@GooglePeopleAlsoAsk"
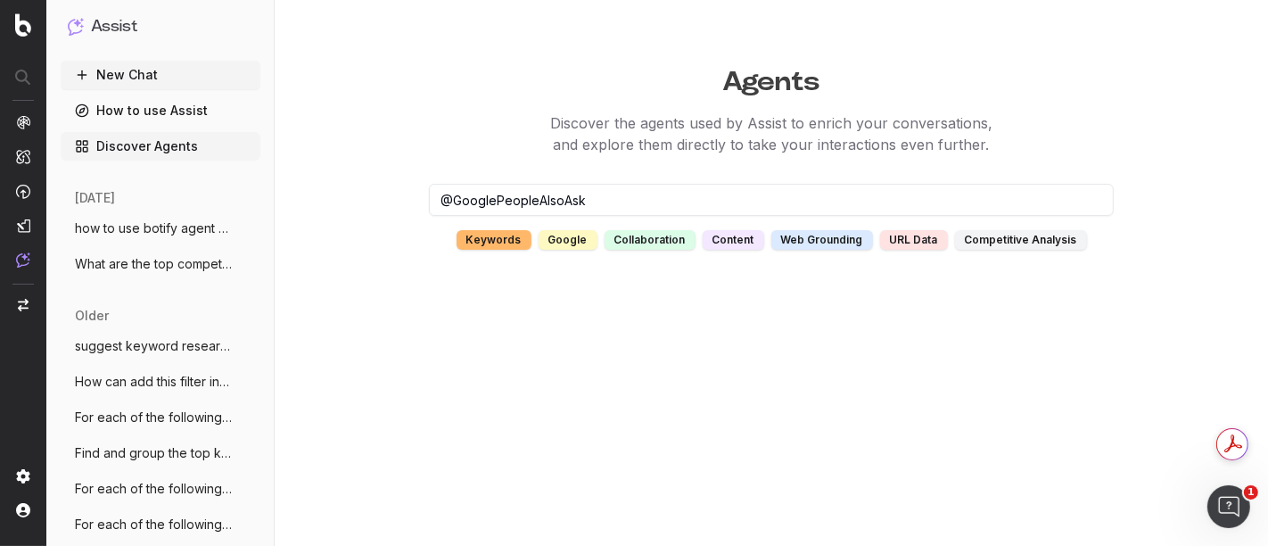
type input "@GooglePeopleAlsoAsk"
click at [604, 194] on input "@GooglePeopleAlsoAsk" at bounding box center [771, 200] width 685 height 32
drag, startPoint x: 604, startPoint y: 194, endPoint x: 409, endPoint y: 185, distance: 194.7
click at [409, 185] on div "@GooglePeopleAlsoAsk keywords google collaboration content web grounding URL da…" at bounding box center [771, 217] width 799 height 66
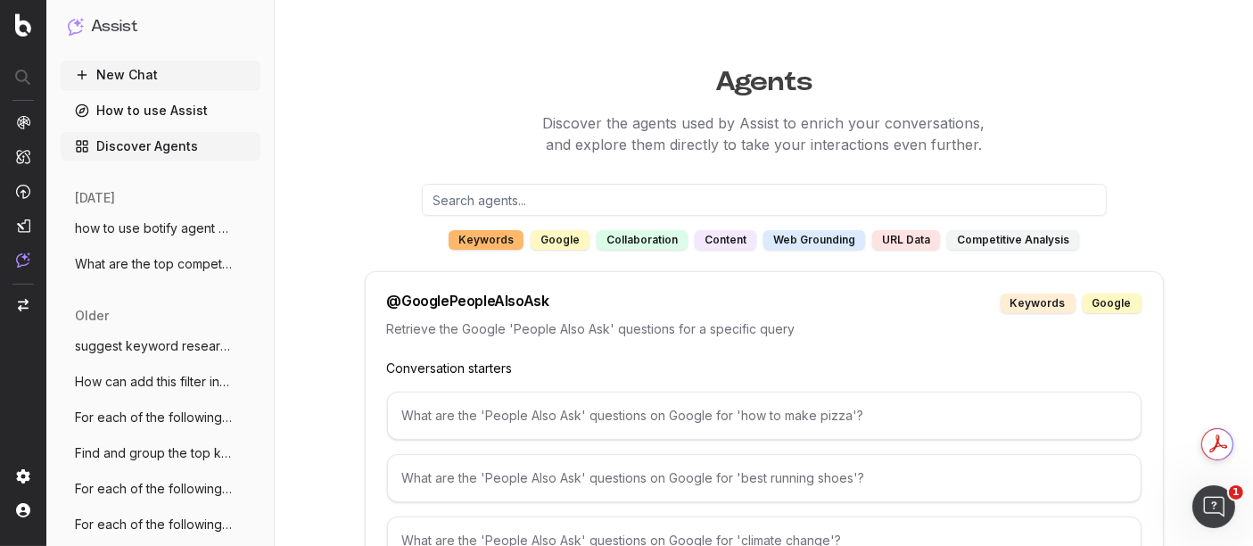
click at [563, 395] on div "What are the 'People Also Ask' questions on Google for 'how to make pizza'?" at bounding box center [764, 415] width 754 height 48
click at [558, 408] on div "What are the 'People Also Ask' questions on Google for 'how to make pizza'?" at bounding box center [764, 415] width 754 height 48
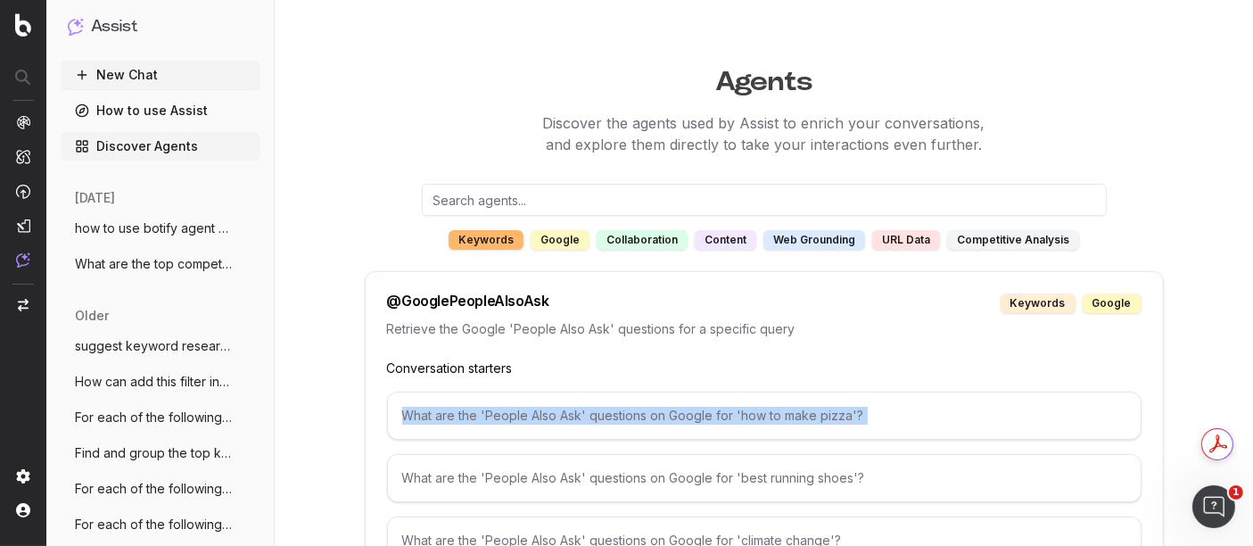
click at [558, 408] on div "What are the 'People Also Ask' questions on Google for 'how to make pizza'?" at bounding box center [764, 415] width 754 height 48
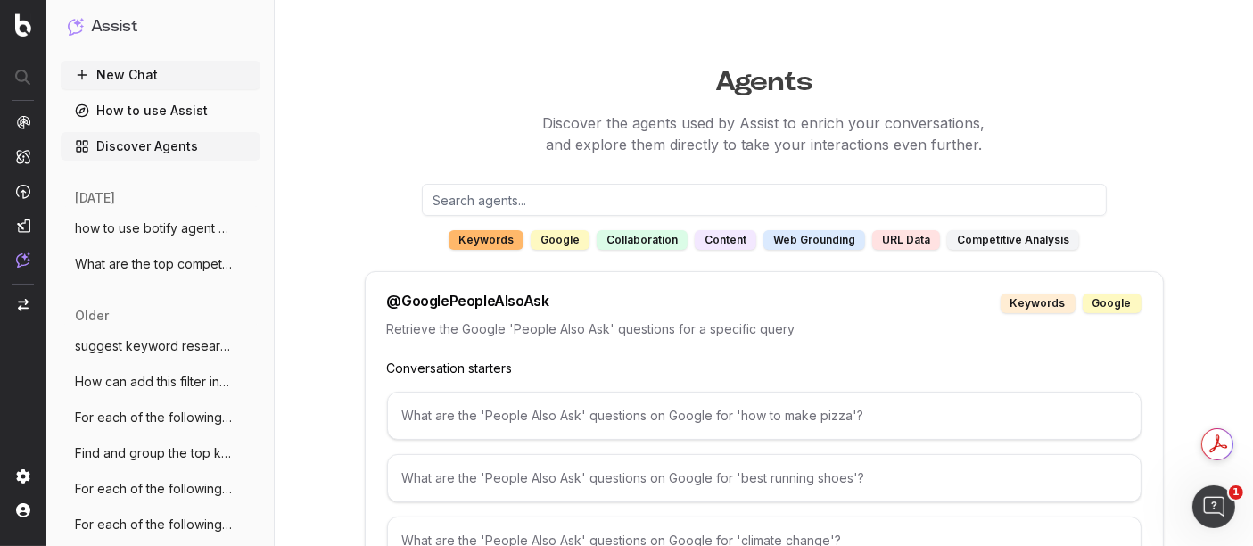
click at [150, 100] on link "How to use Assist" at bounding box center [161, 110] width 200 height 29
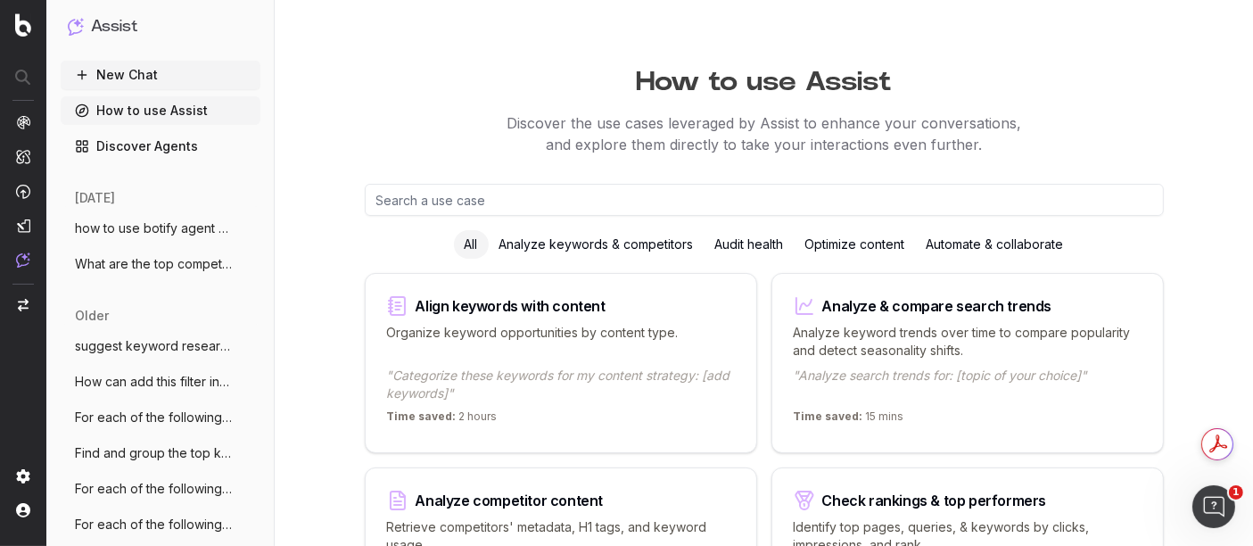
click at [172, 115] on link "How to use Assist" at bounding box center [161, 110] width 200 height 29
